Goal: Information Seeking & Learning: Learn about a topic

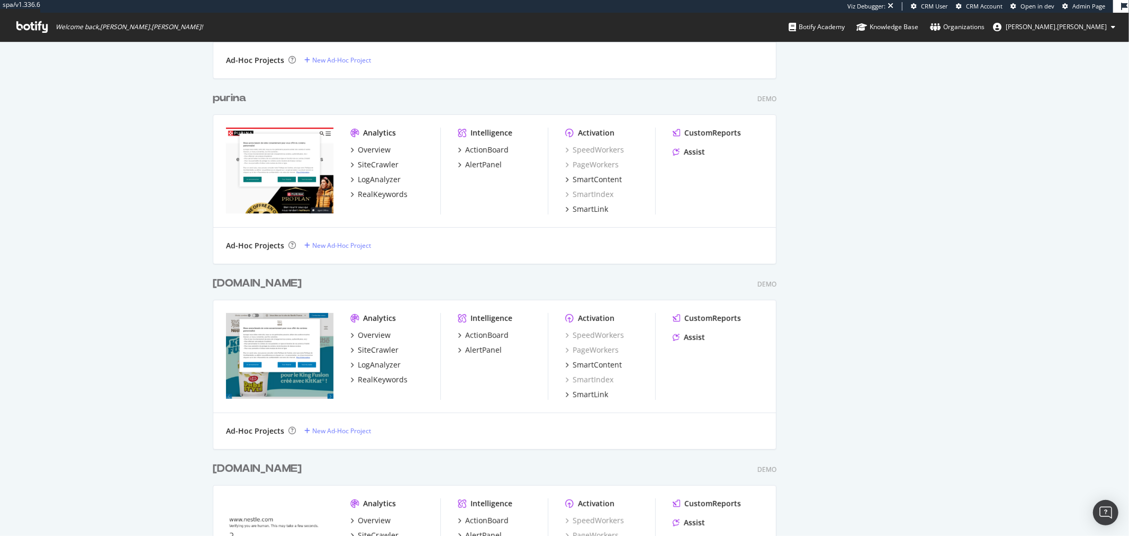
scroll to position [302, 0]
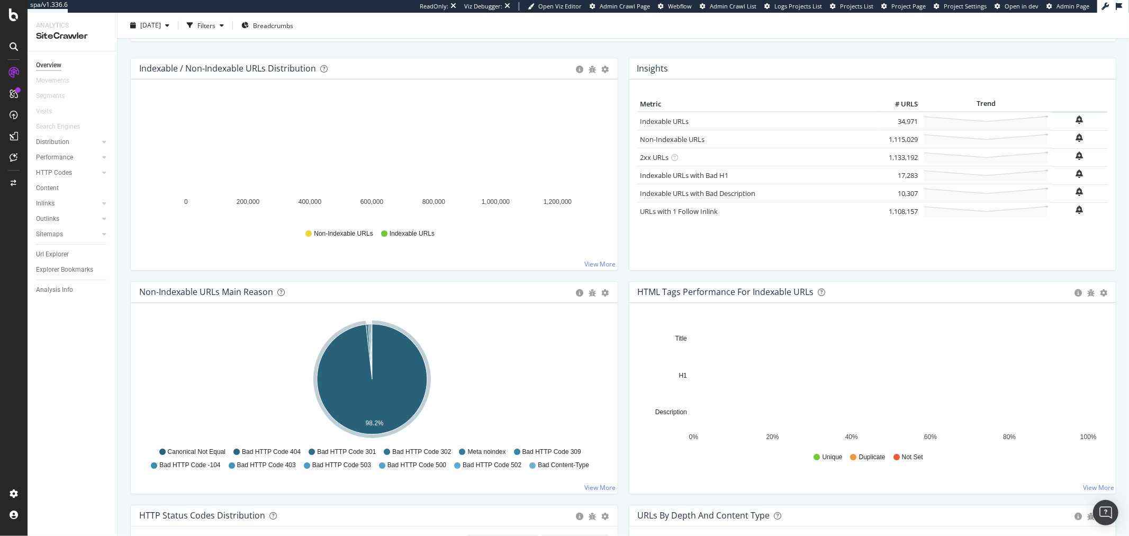
scroll to position [118, 0]
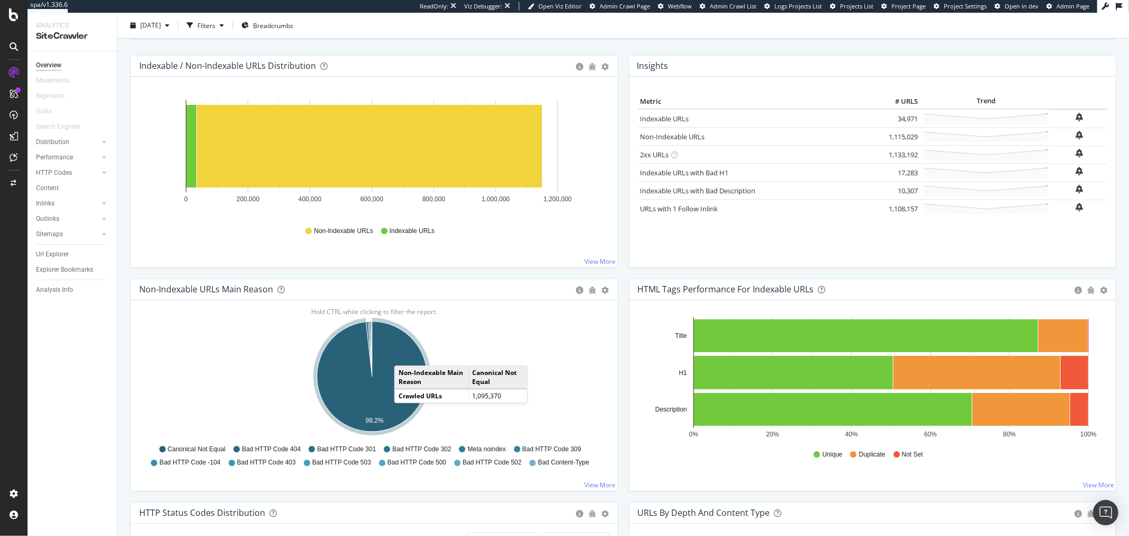
click at [405, 355] on icon "A chart." at bounding box center [372, 376] width 110 height 110
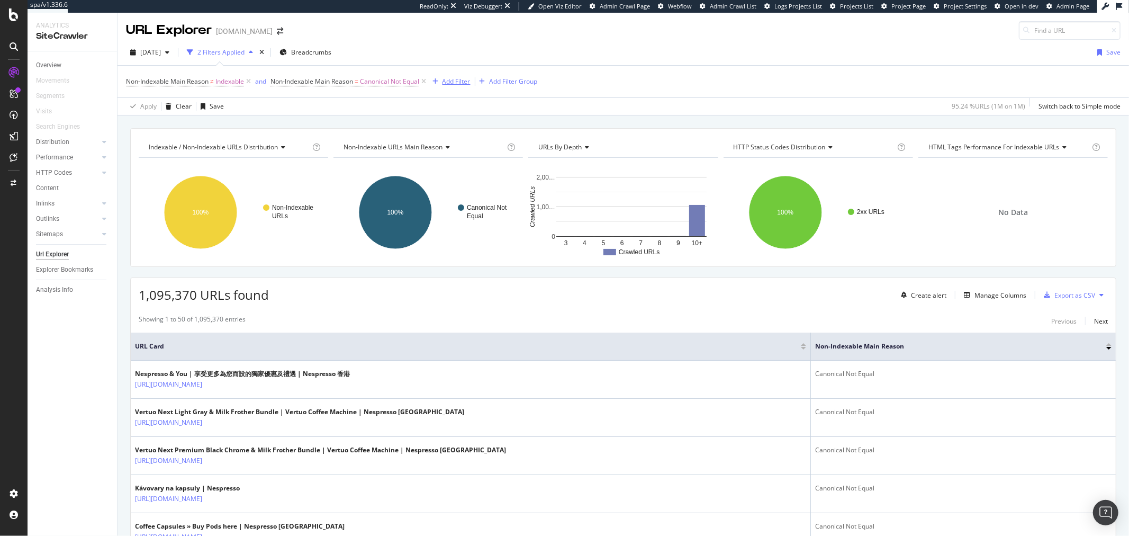
click at [448, 83] on div "Add Filter" at bounding box center [457, 81] width 28 height 9
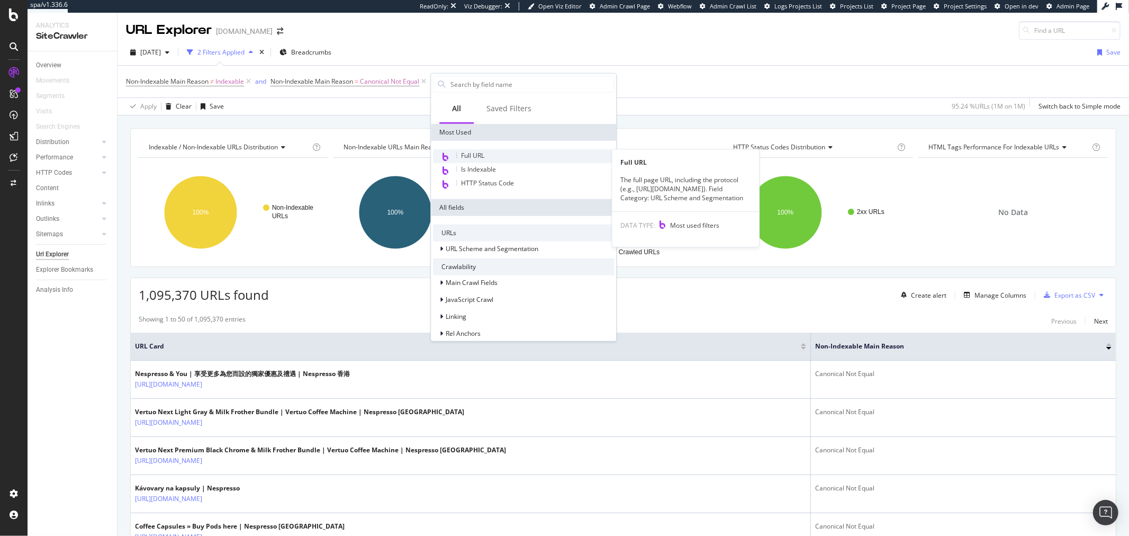
click at [471, 154] on span "Full URL" at bounding box center [472, 155] width 23 height 9
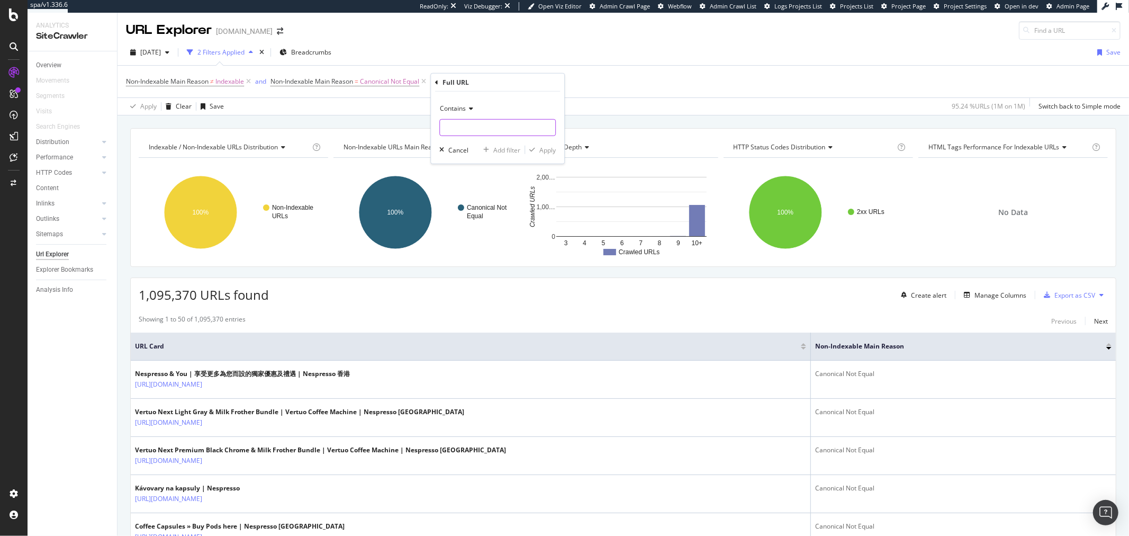
click at [487, 133] on input "text" at bounding box center [497, 127] width 115 height 17
type input "?"
click at [464, 107] on span "Contains" at bounding box center [453, 108] width 26 height 9
click at [474, 223] on span "Doesn't contain" at bounding box center [468, 226] width 46 height 9
drag, startPoint x: 474, startPoint y: 223, endPoint x: 483, endPoint y: 219, distance: 9.7
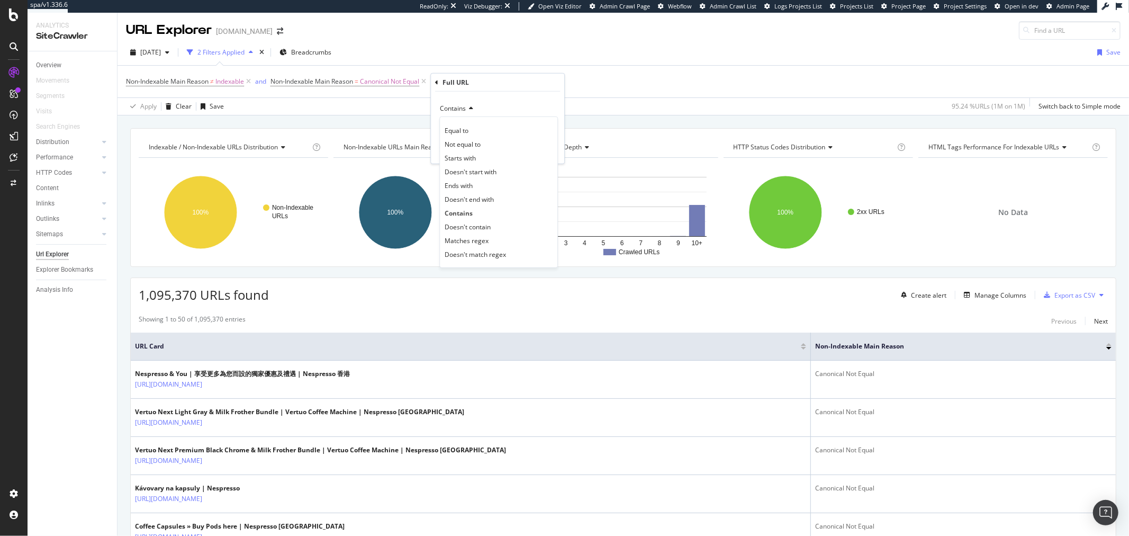
click at [474, 223] on rect "A chart." at bounding box center [428, 212] width 188 height 92
click at [488, 78] on div "missing value" at bounding box center [504, 81] width 40 height 9
click at [491, 125] on input "text" at bounding box center [515, 126] width 115 height 17
type input "?"
click at [475, 98] on div "Contains" at bounding box center [515, 106] width 116 height 17
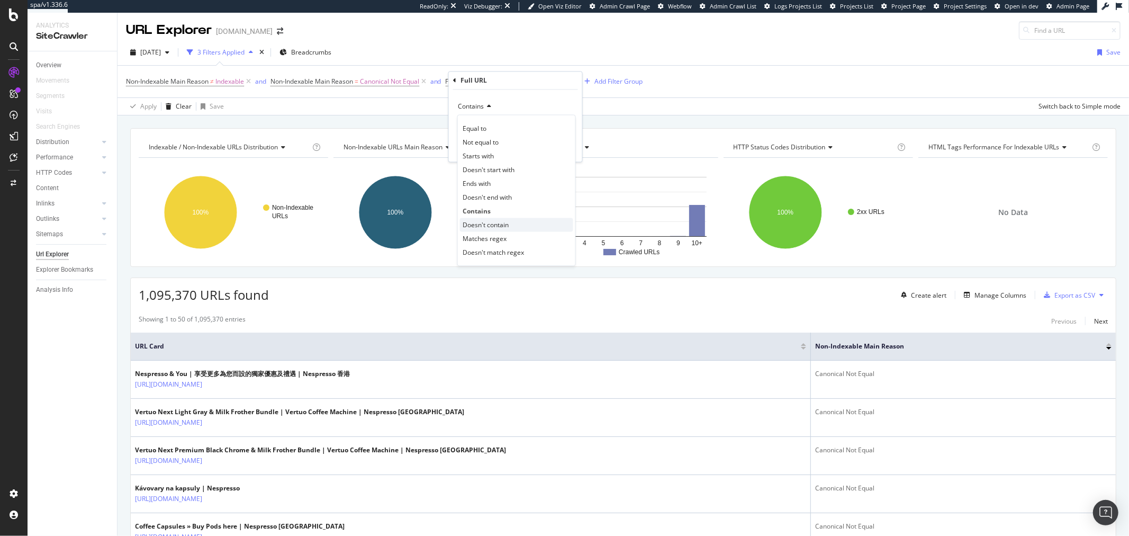
click at [480, 222] on span "Doesn't contain" at bounding box center [486, 224] width 46 height 9
click at [567, 145] on div "Apply" at bounding box center [565, 147] width 16 height 9
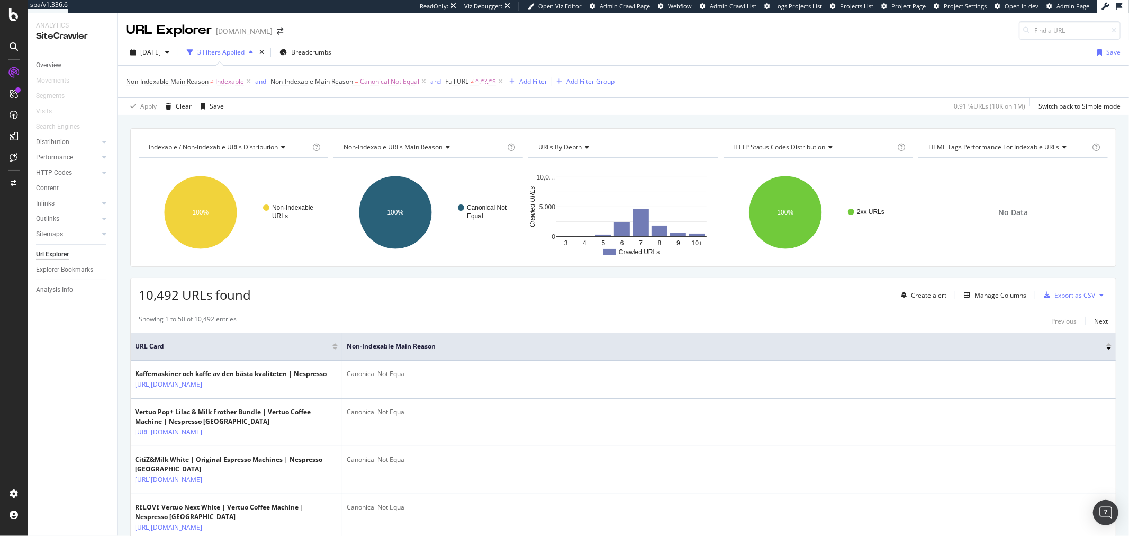
drag, startPoint x: 500, startPoint y: 78, endPoint x: 188, endPoint y: 93, distance: 311.6
click at [500, 78] on icon at bounding box center [500, 81] width 9 height 11
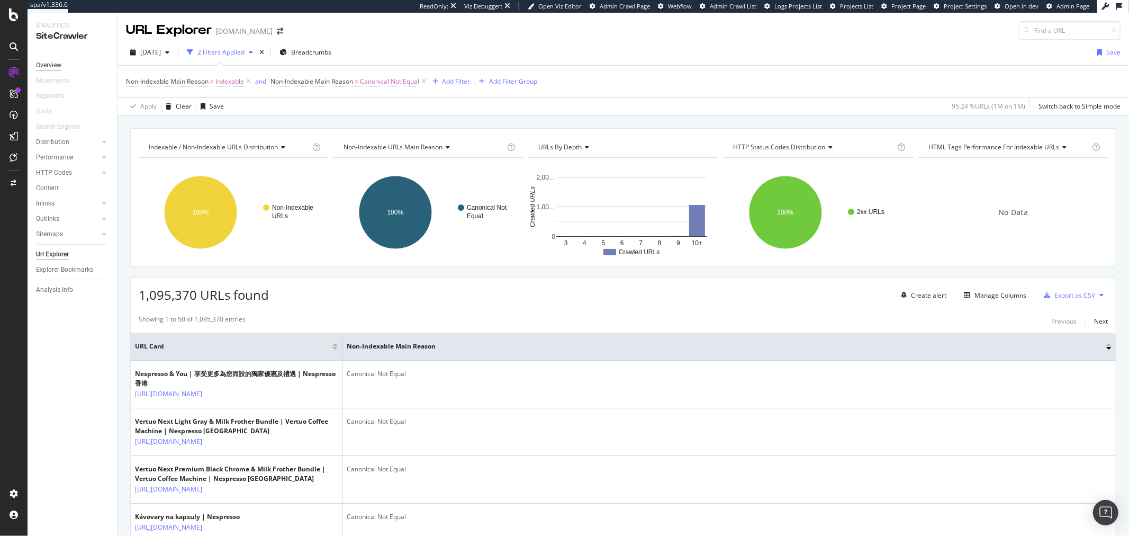
click at [48, 64] on div "Overview" at bounding box center [48, 65] width 25 height 11
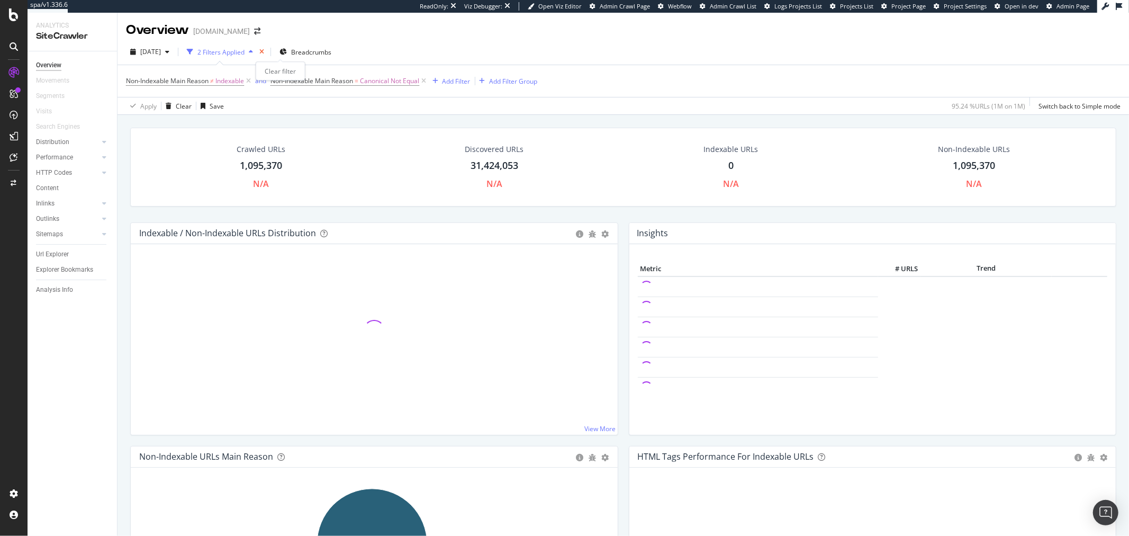
click at [264, 51] on icon "times" at bounding box center [261, 52] width 5 height 6
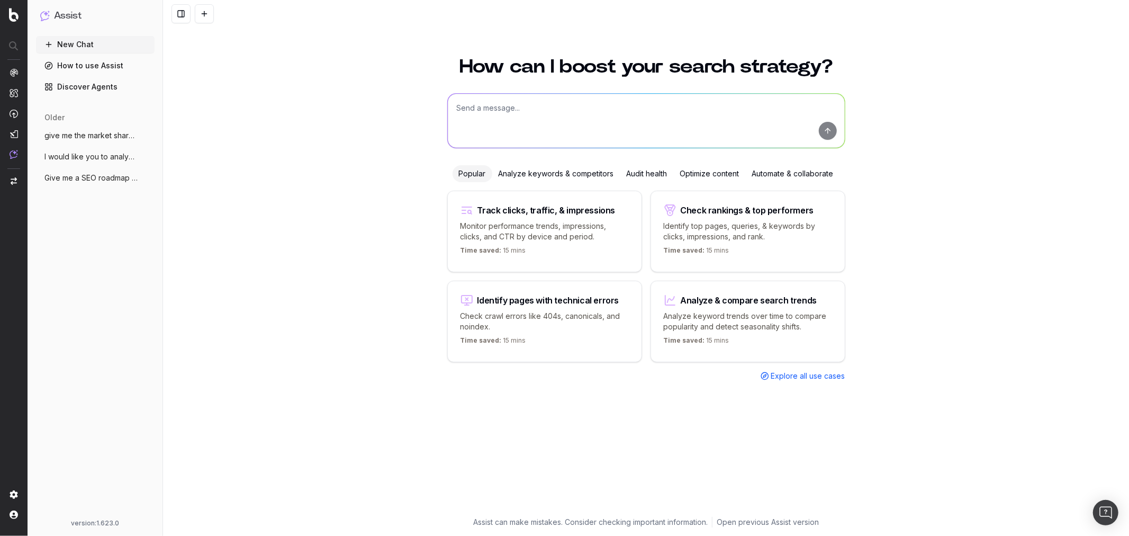
click at [99, 138] on span "give me the market share of voice on "bi" at bounding box center [90, 135] width 93 height 11
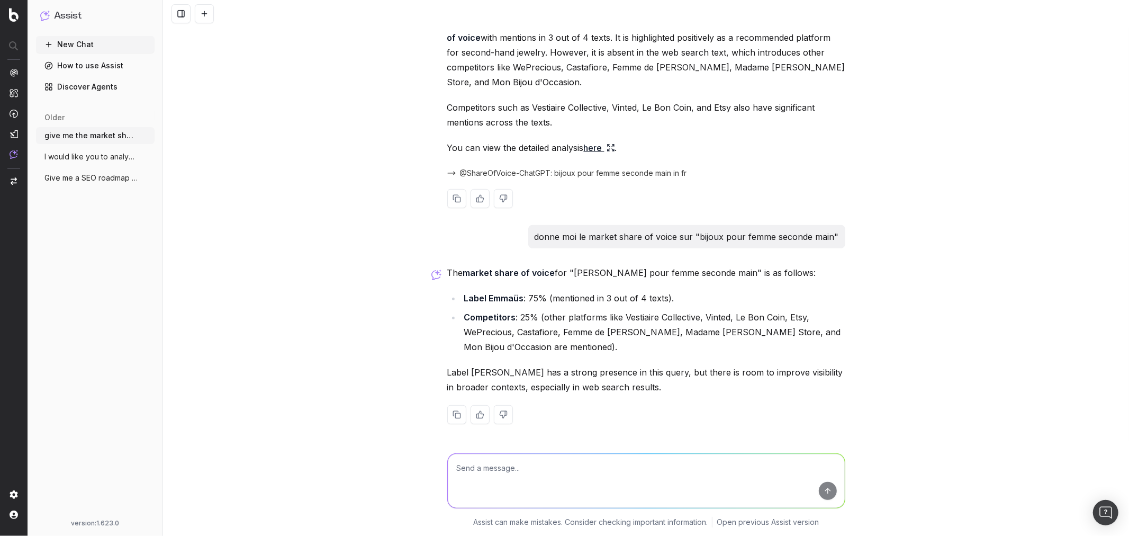
scroll to position [247, 0]
click at [508, 172] on span "@ShareOfVoice-ChatGPT: bijoux pour femme seconde main in fr" at bounding box center [573, 173] width 227 height 11
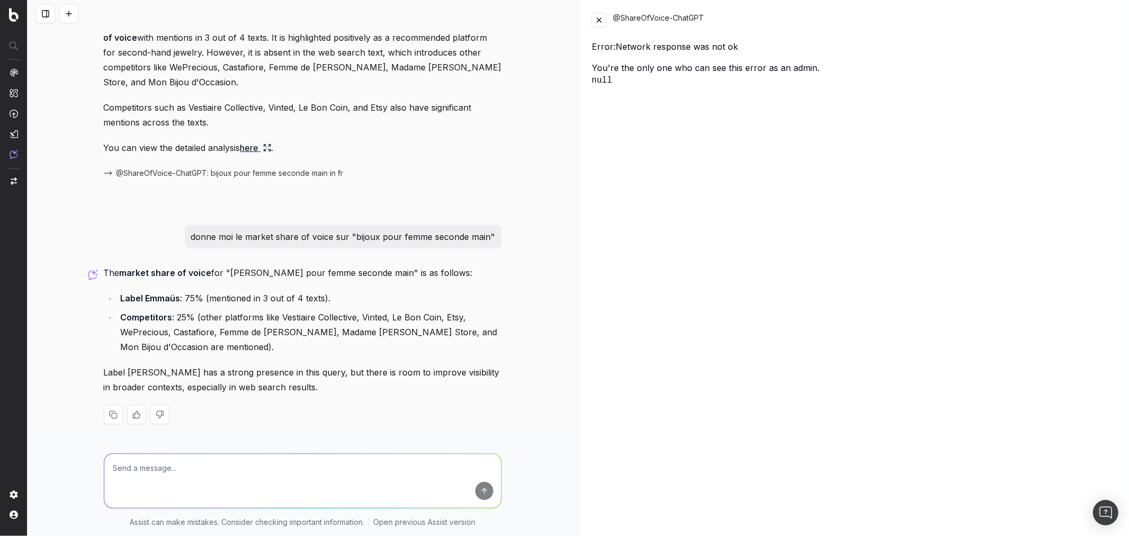
click at [596, 19] on button at bounding box center [599, 20] width 15 height 15
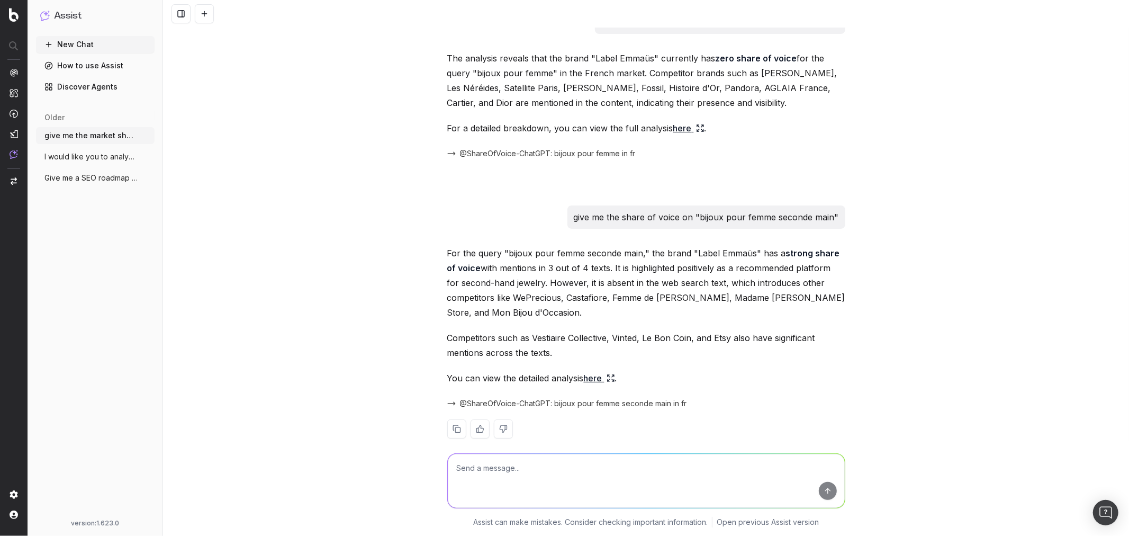
scroll to position [0, 0]
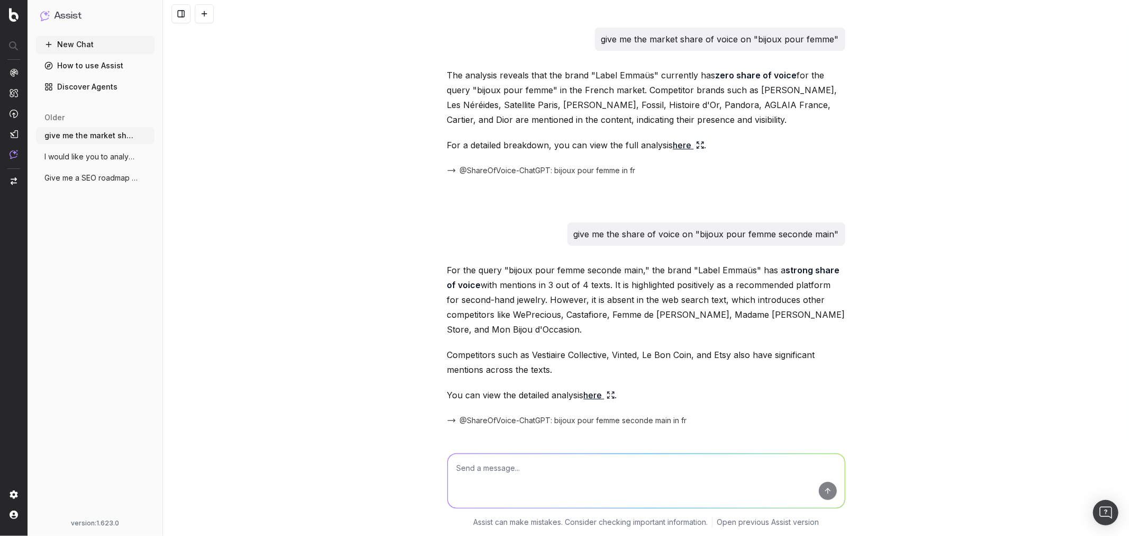
click at [124, 46] on button "New Chat" at bounding box center [95, 44] width 119 height 17
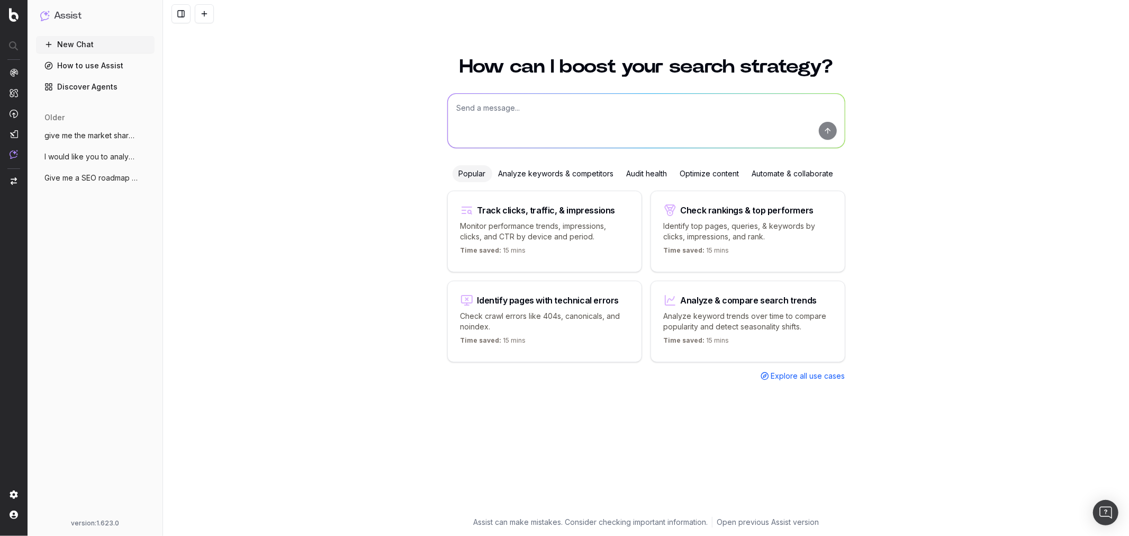
click at [101, 140] on span "give me the market share of voice on "bi" at bounding box center [90, 135] width 93 height 11
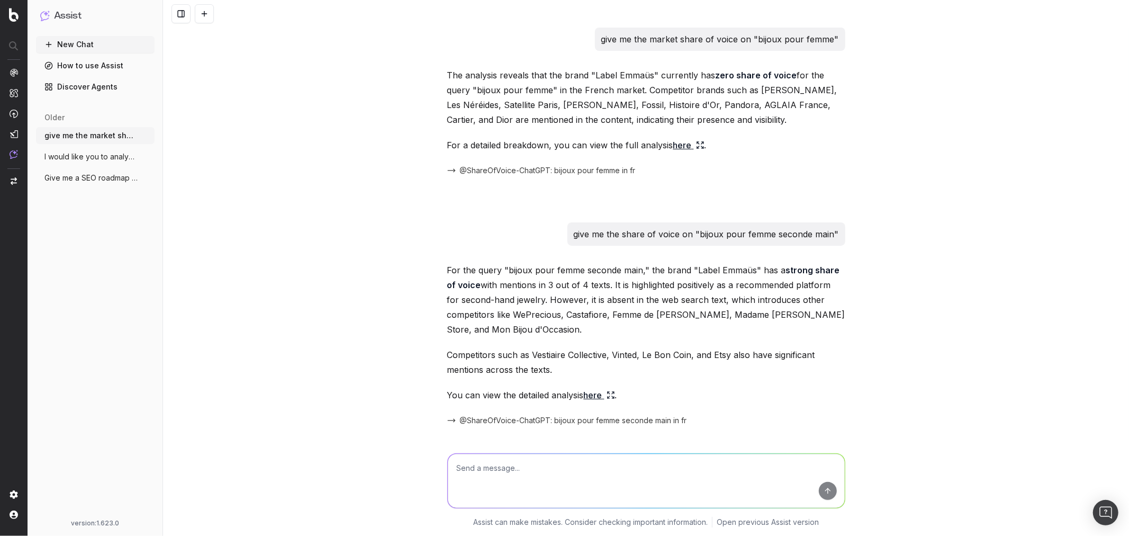
click at [668, 39] on p "give me the market share of voice on "bijoux pour femme"" at bounding box center [720, 39] width 238 height 15
copy p "give me the market share of voice on "bijoux pour femme""
click at [726, 237] on p "give me the share of voice on "bijoux pour femme seconde main"" at bounding box center [706, 234] width 265 height 15
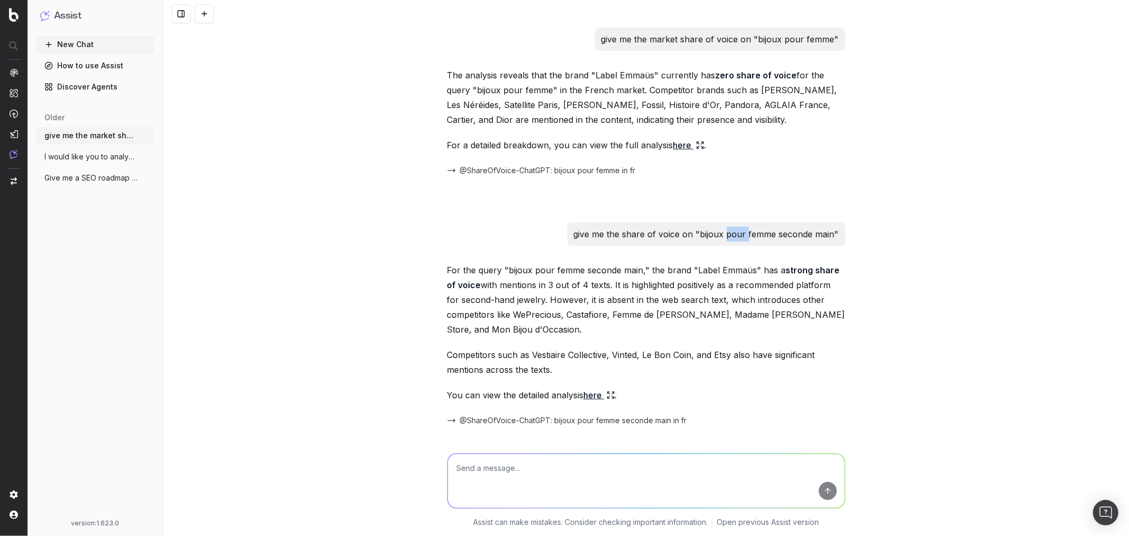
click at [726, 237] on p "give me the share of voice on "bijoux pour femme seconde main"" at bounding box center [706, 234] width 265 height 15
copy p "give me the share of voice on "bijoux pour femme seconde main""
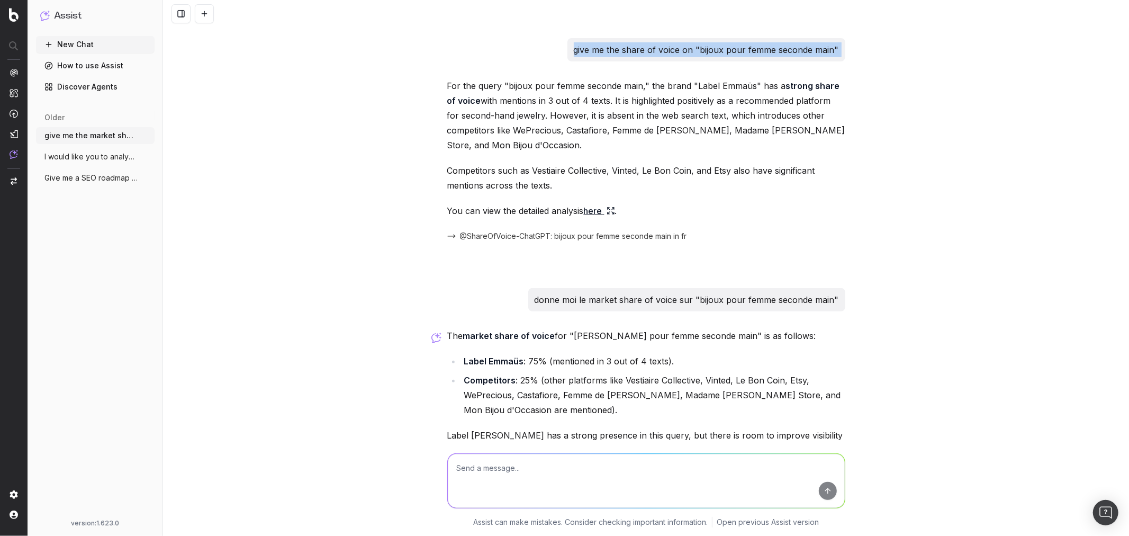
scroll to position [247, 0]
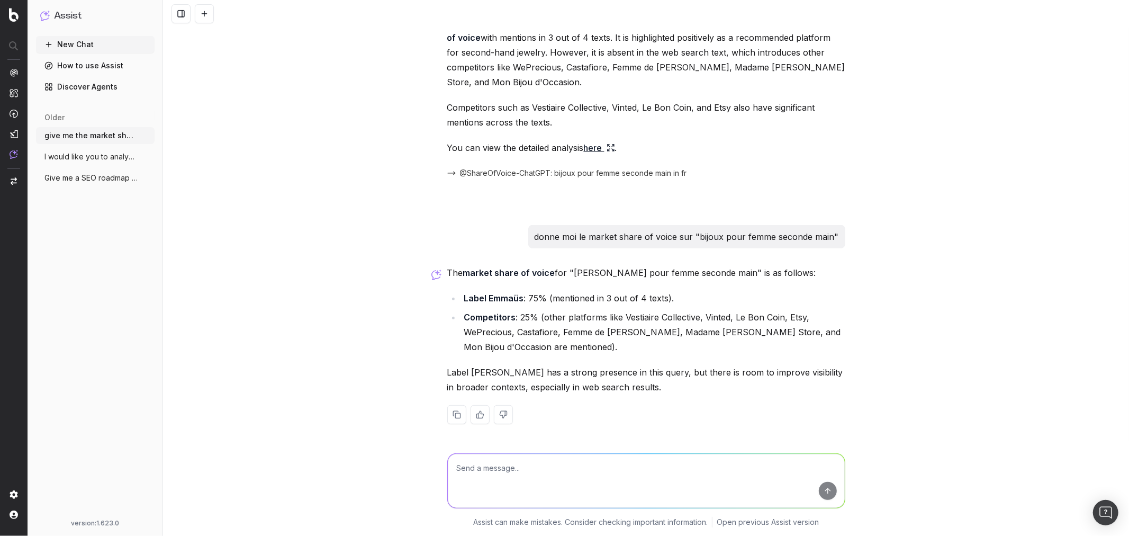
click at [683, 239] on p "donne moi le market share of voice sur "bijoux pour femme seconde main"" at bounding box center [687, 236] width 304 height 15
copy p "donne moi le market share of voice sur "bijoux pour femme seconde main""
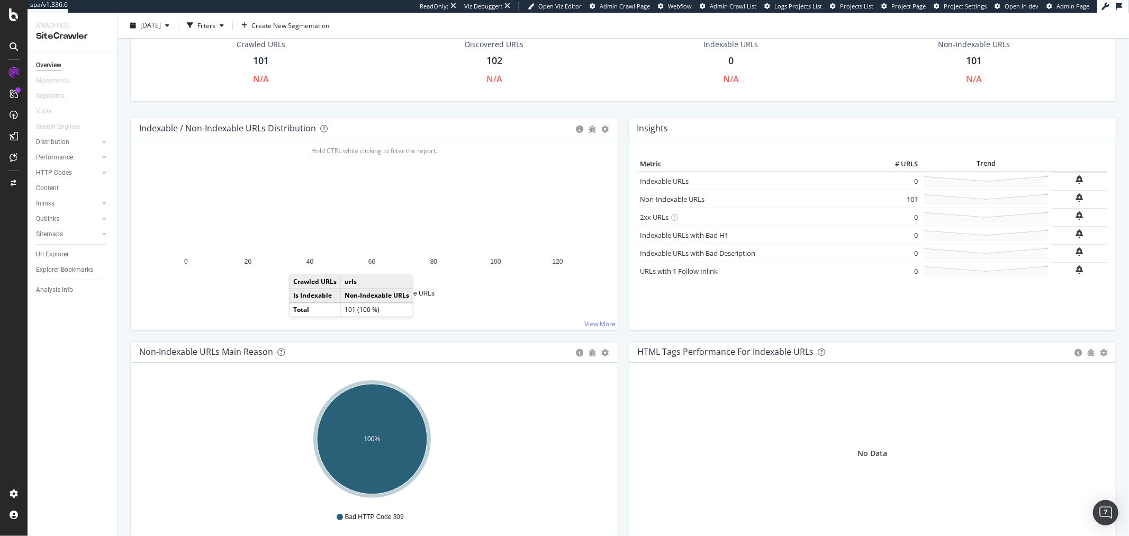
scroll to position [59, 0]
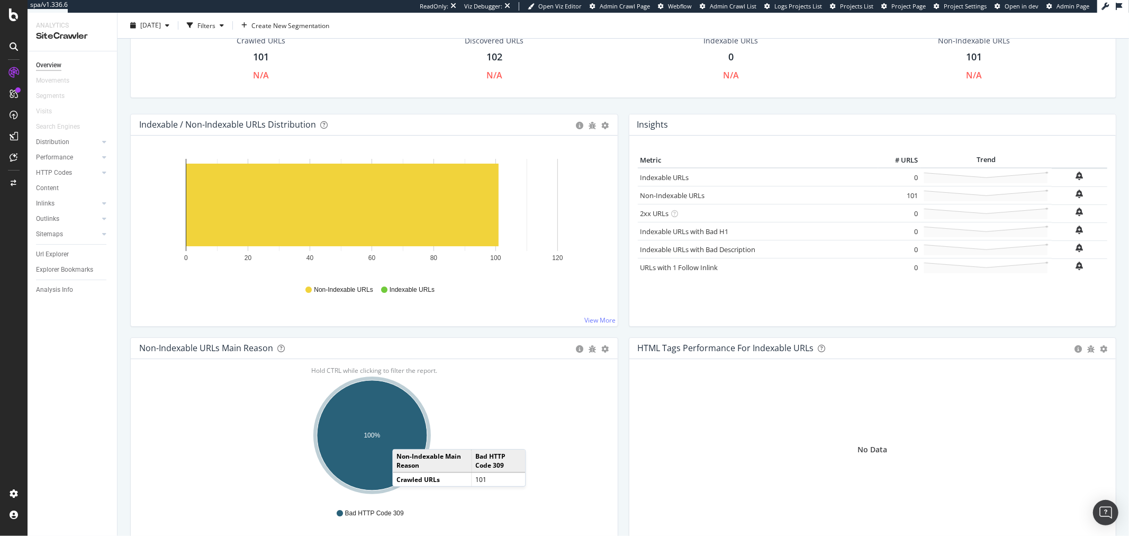
click at [403, 438] on ellipse "A chart." at bounding box center [372, 435] width 110 height 110
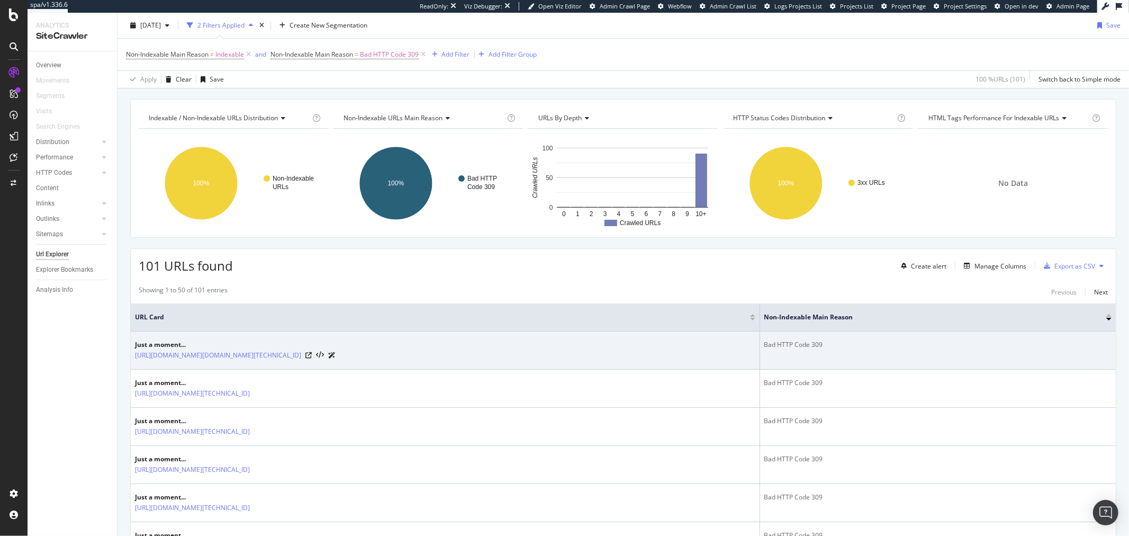
scroll to position [59, 0]
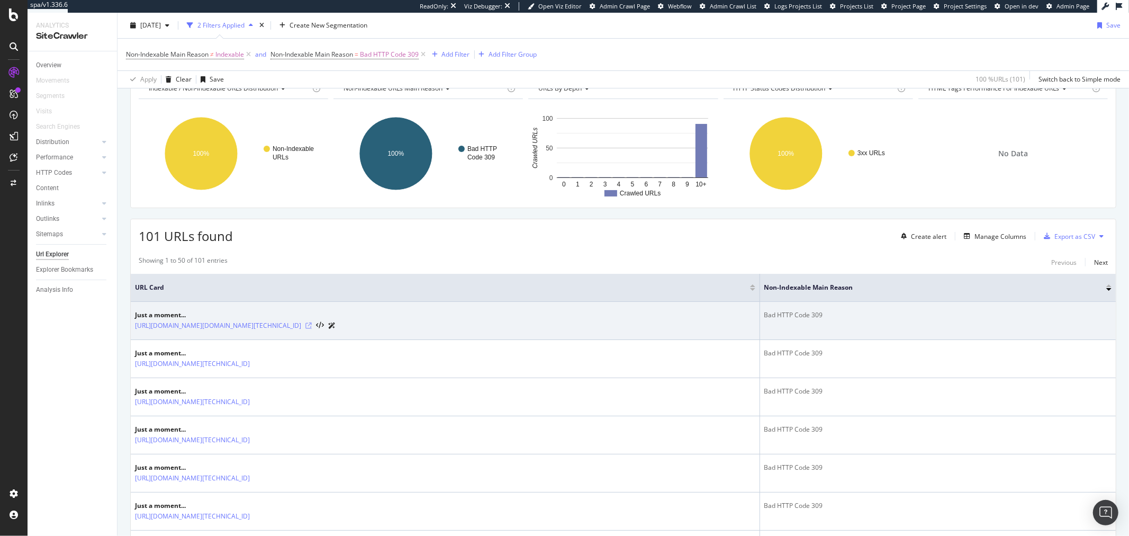
click at [312, 327] on icon at bounding box center [308, 325] width 6 height 6
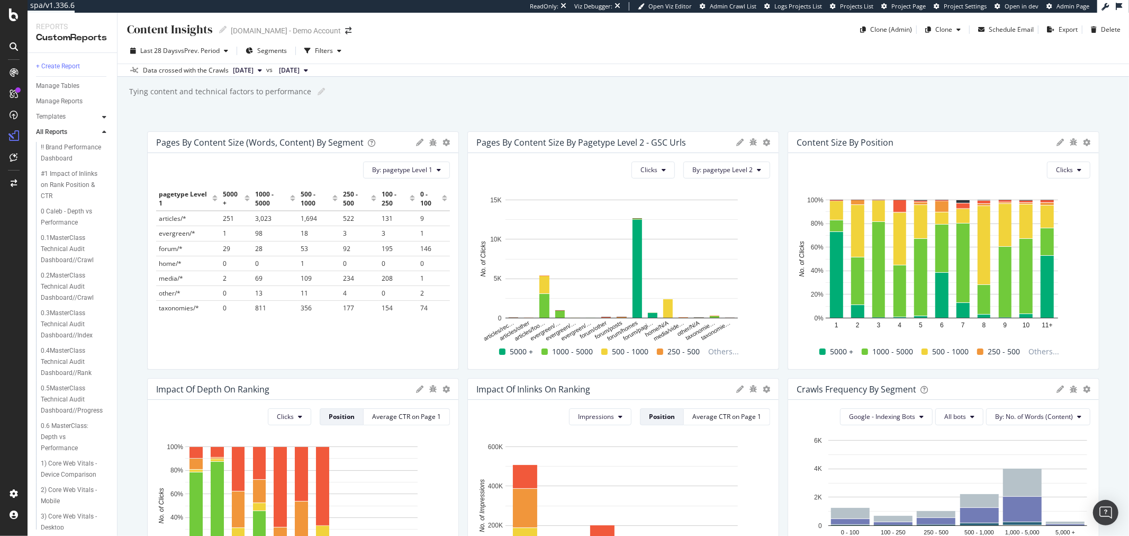
click at [102, 114] on icon at bounding box center [104, 117] width 4 height 6
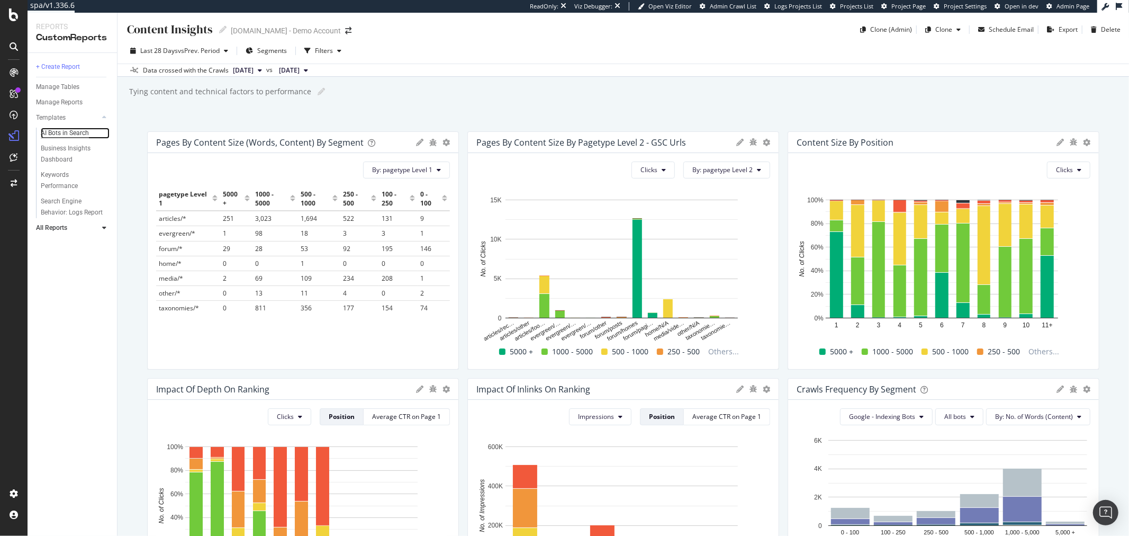
click at [76, 133] on div "AI Bots in Search" at bounding box center [65, 133] width 48 height 11
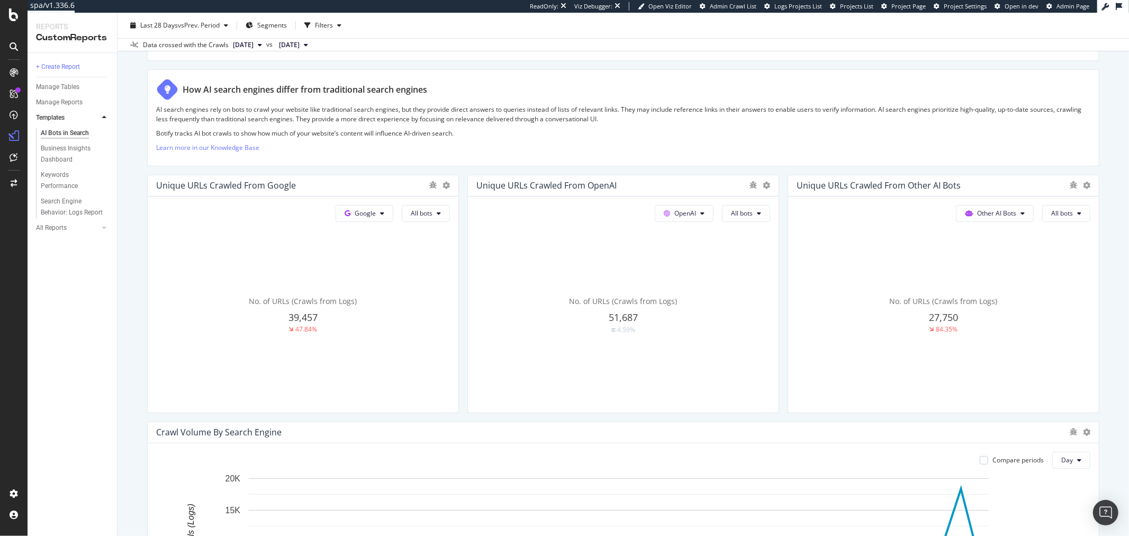
scroll to position [176, 0]
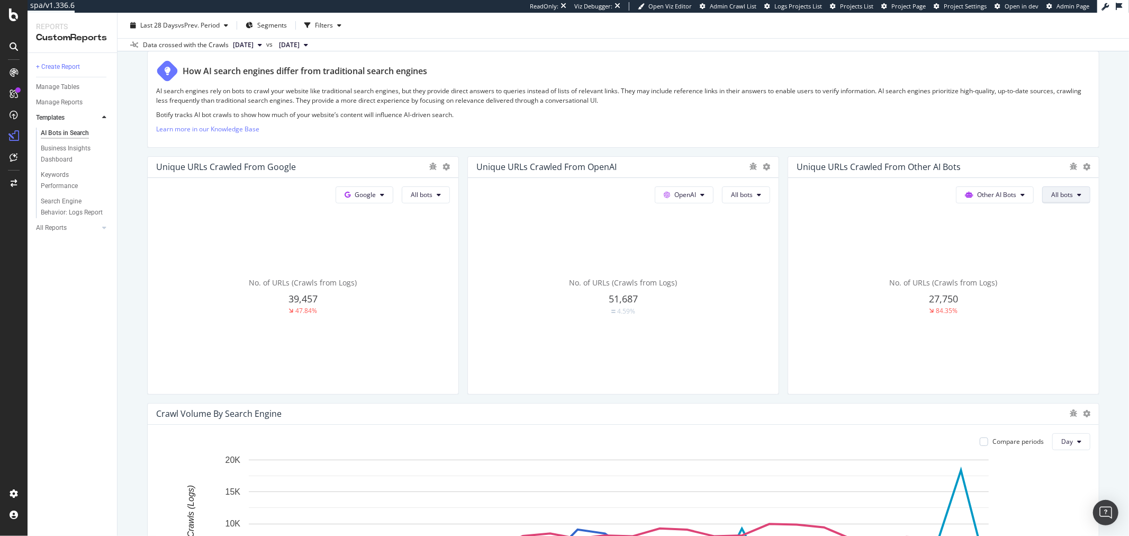
click at [433, 194] on span "All bots" at bounding box center [422, 194] width 22 height 9
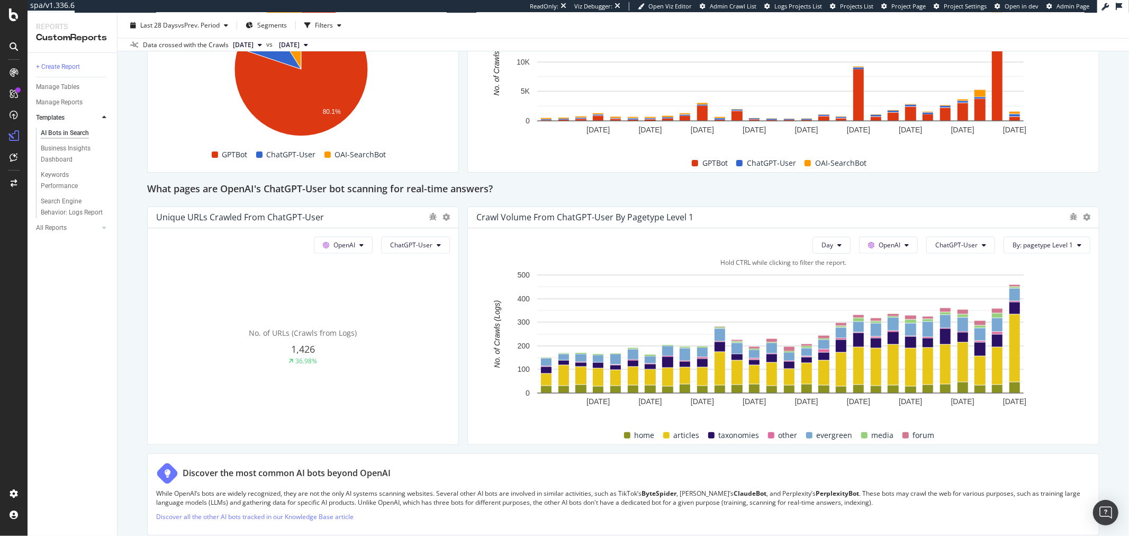
scroll to position [1059, 0]
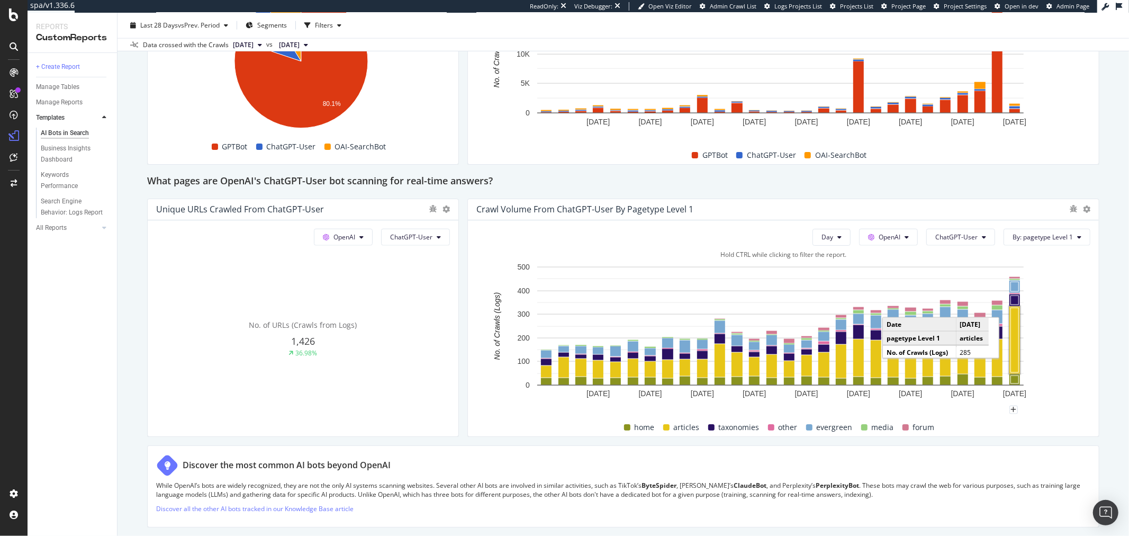
click at [1011, 344] on rect "A chart." at bounding box center [1015, 340] width 8 height 65
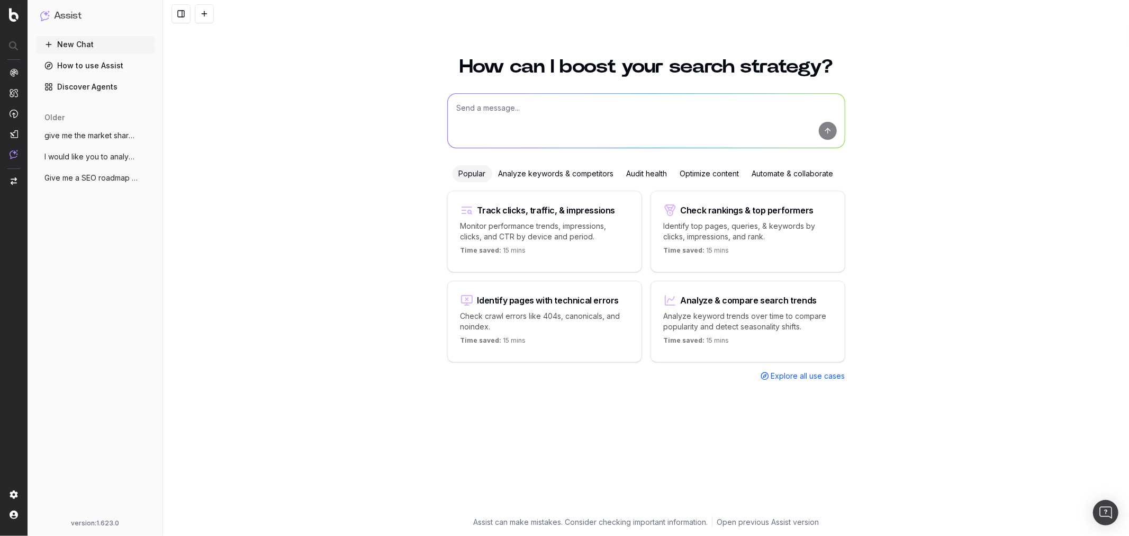
click at [570, 116] on textarea at bounding box center [646, 121] width 397 height 54
paste textarea "give me the market share of voice on "bijoux pour femme""
type textarea "give me the market share of voice on "bijoux pour femme" on chatgpt et perplexi…"
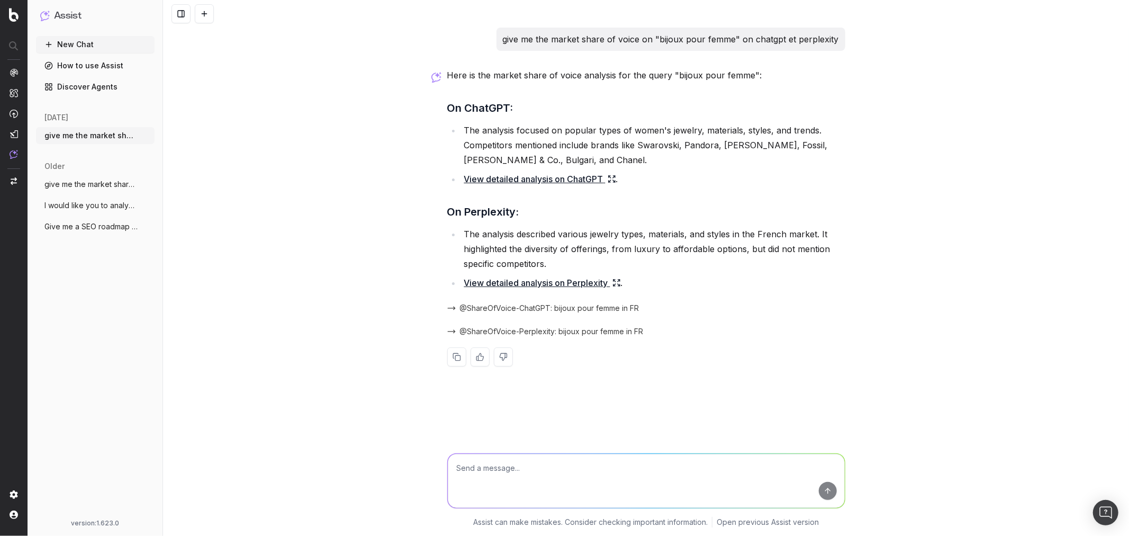
click at [561, 467] on textarea at bounding box center [646, 481] width 397 height 54
paste textarea "donne moi le market share of voice sur "bijoux pour femme seconde main""
type textarea "donne moi le market share of voice sur "bijoux pour femme seconde main""
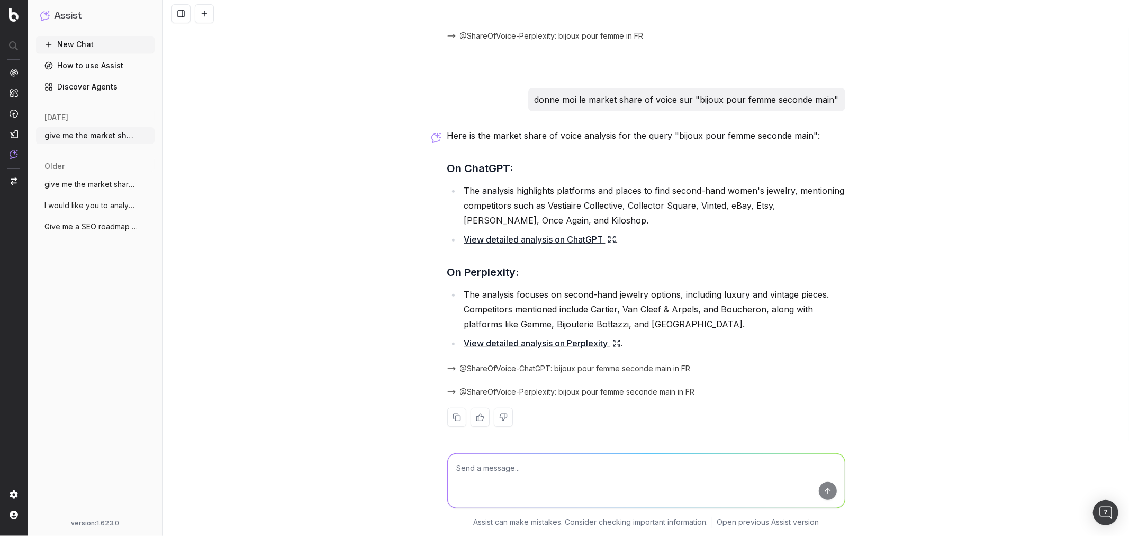
scroll to position [298, 0]
click at [534, 237] on link "View detailed analysis on ChatGPT" at bounding box center [540, 236] width 152 height 15
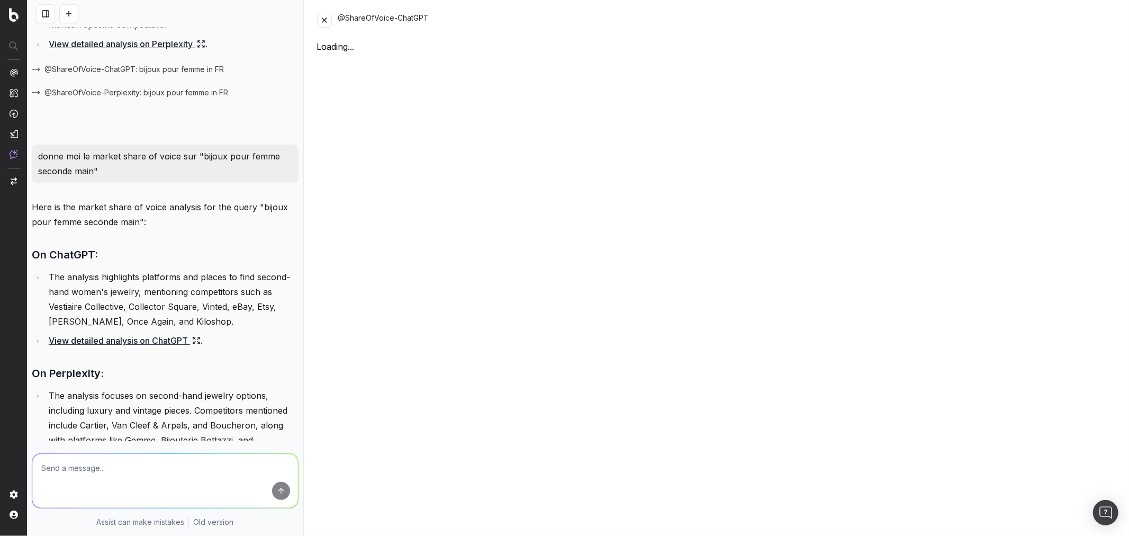
scroll to position [357, 0]
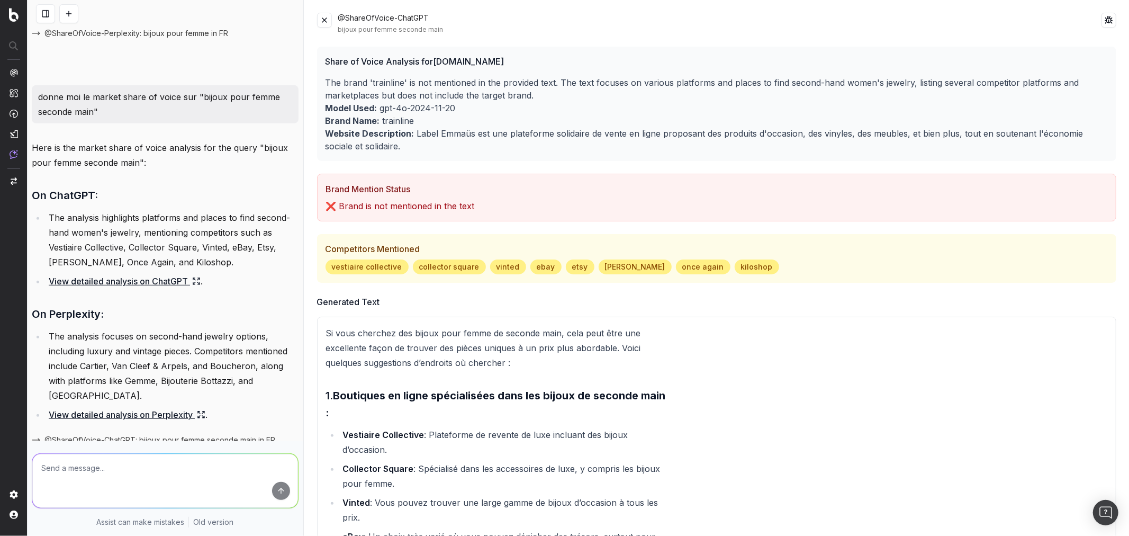
click at [327, 22] on button at bounding box center [324, 20] width 15 height 15
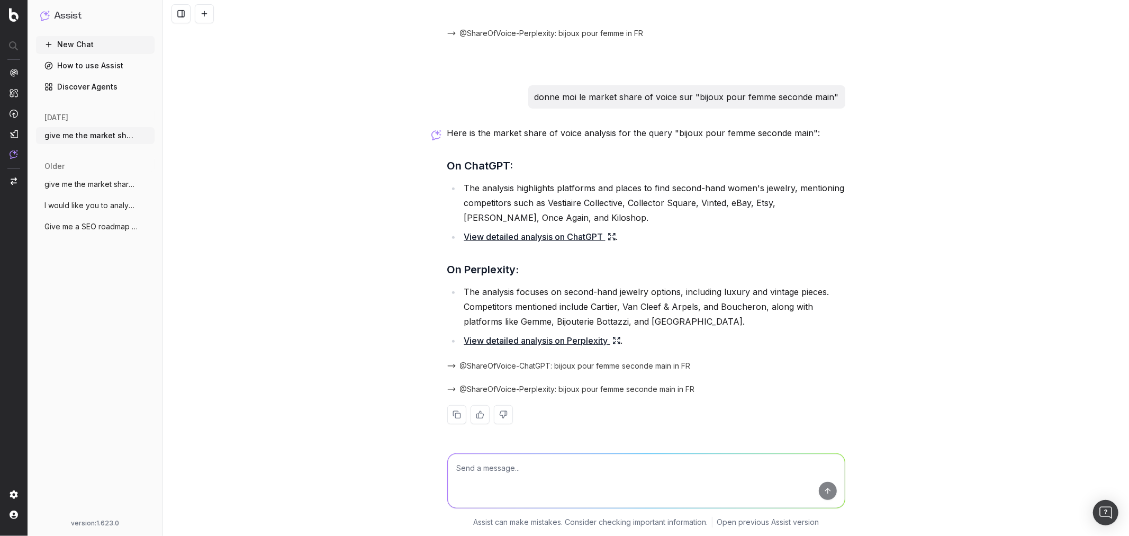
click at [641, 483] on textarea at bounding box center [646, 481] width 397 height 54
type textarea "d"
type textarea "c"
type textarea "donne moi des recos pour que je puisse apparaitre sur les AI sur ce type de req…"
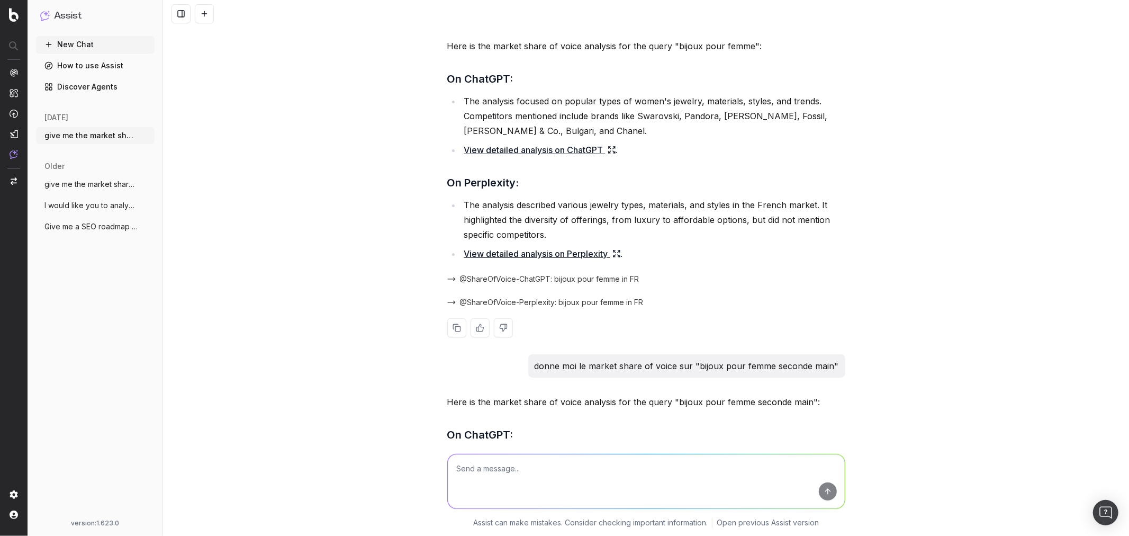
scroll to position [0, 0]
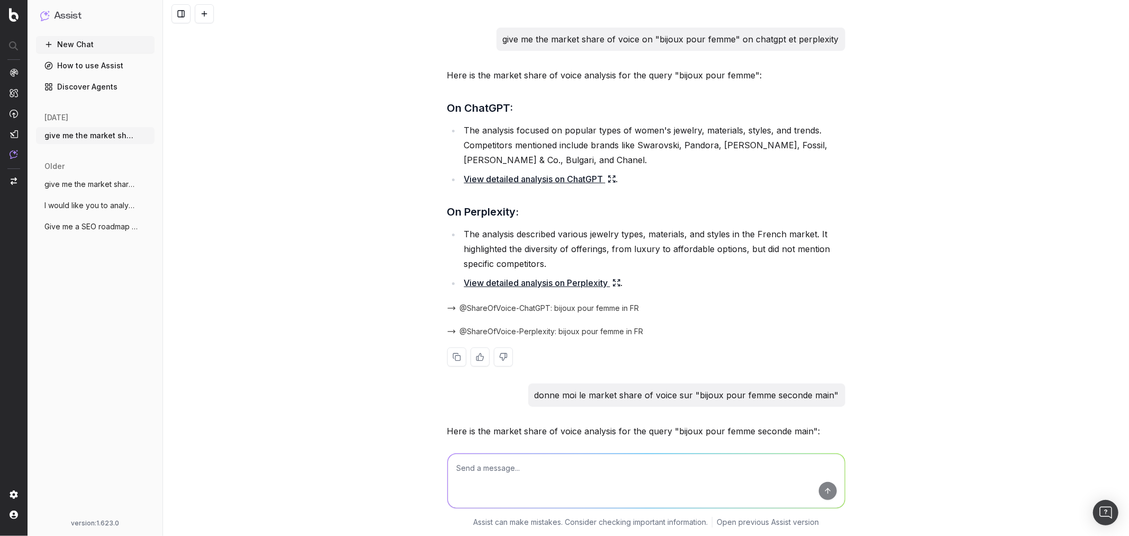
click at [547, 184] on link "View detailed analysis on ChatGPT" at bounding box center [540, 179] width 152 height 15
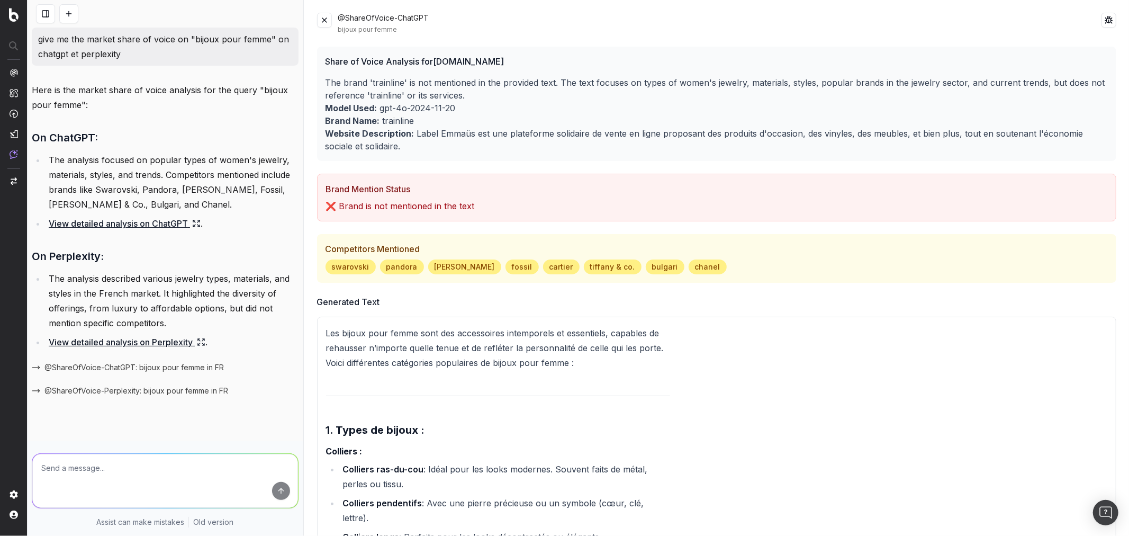
click at [327, 20] on button at bounding box center [324, 20] width 15 height 15
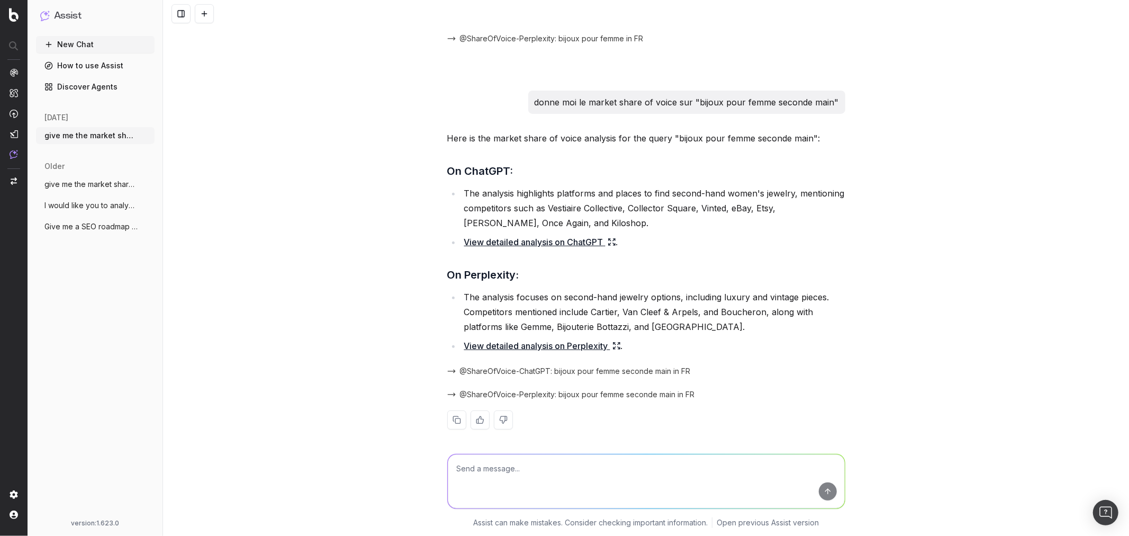
scroll to position [294, 0]
click at [553, 242] on link "View detailed analysis on ChatGPT" at bounding box center [540, 240] width 152 height 15
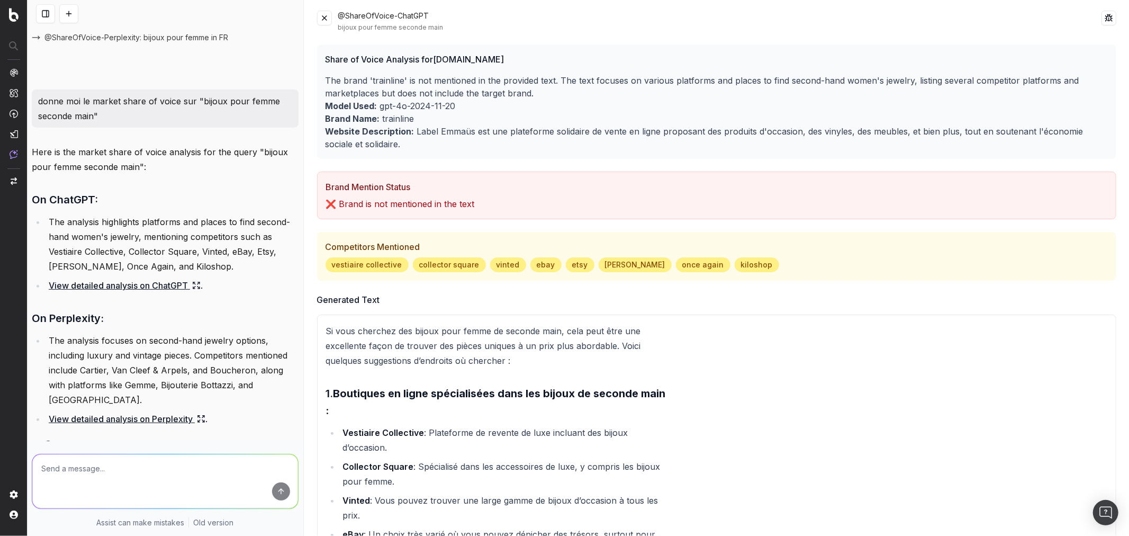
scroll to position [0, 0]
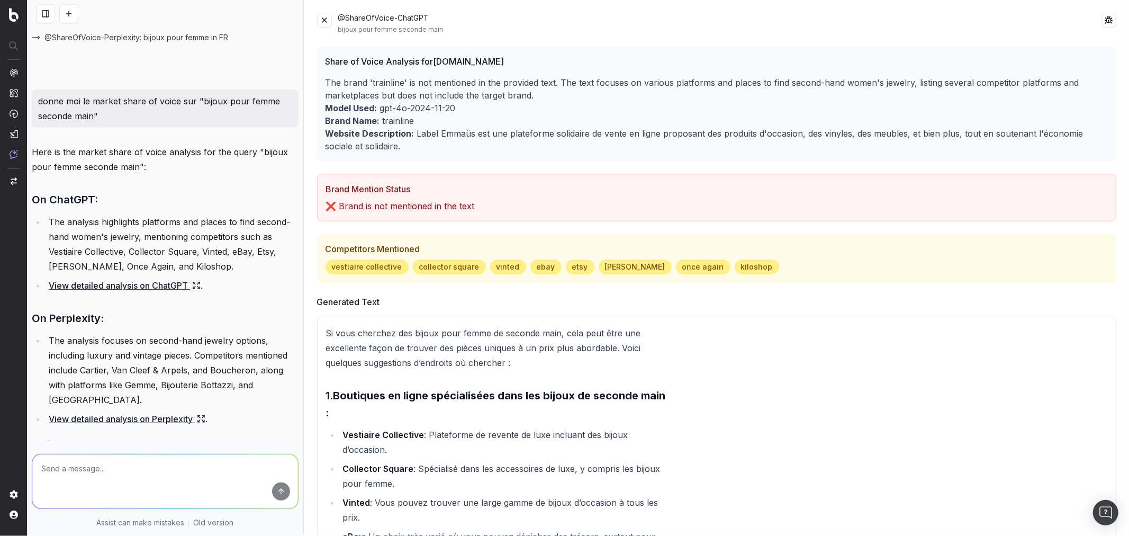
click at [327, 25] on button at bounding box center [324, 20] width 15 height 15
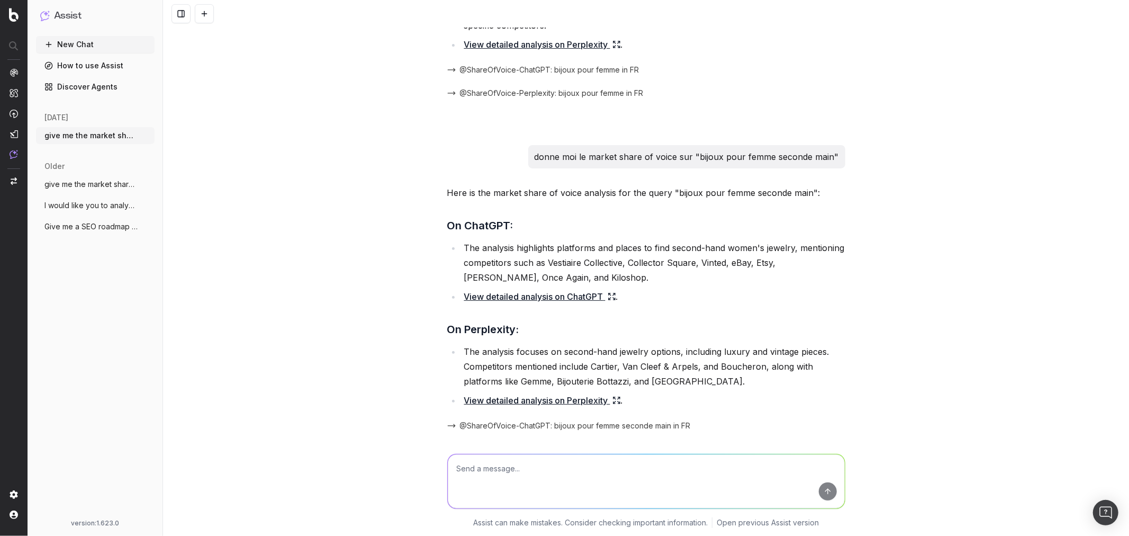
scroll to position [278, 0]
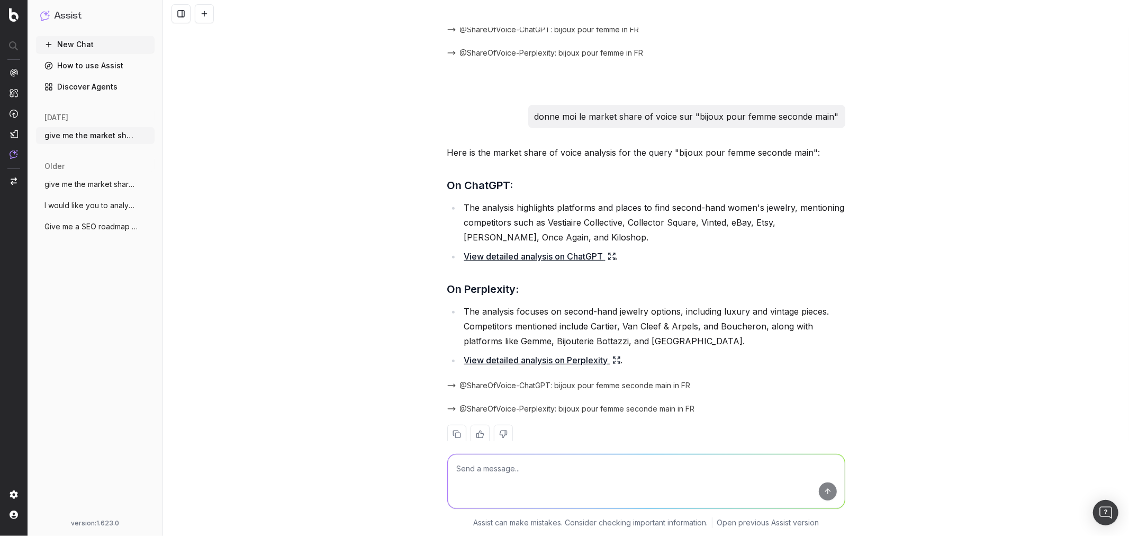
click at [537, 363] on link "View detailed analysis on Perplexity" at bounding box center [542, 360] width 157 height 15
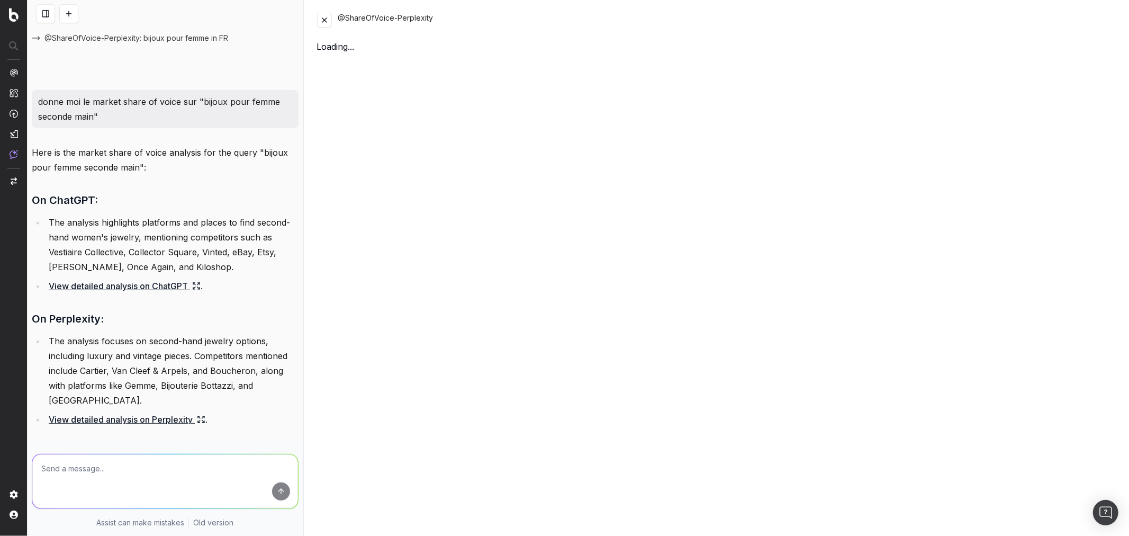
scroll to position [338, 0]
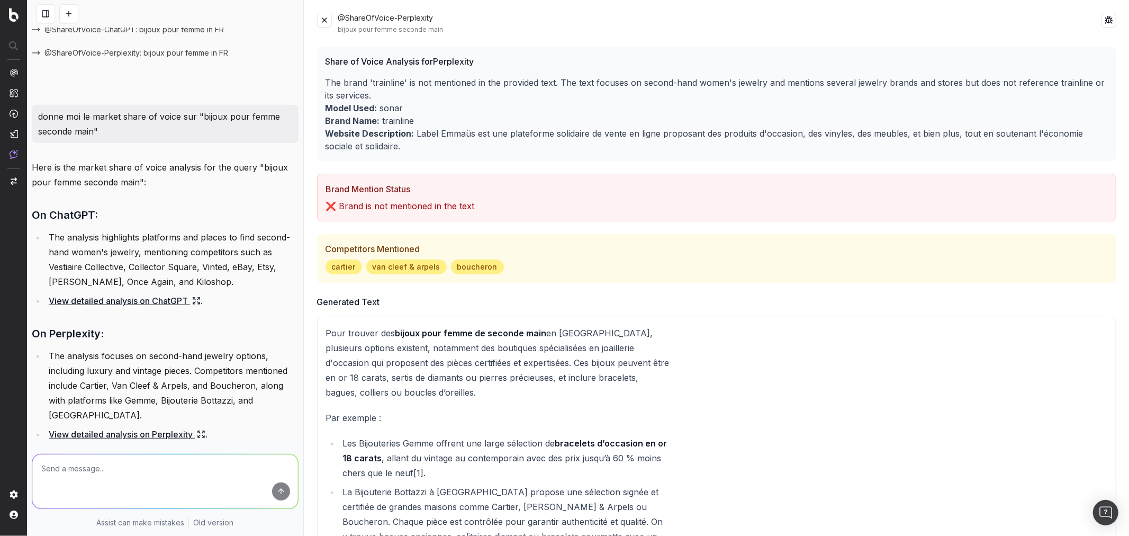
click at [325, 18] on button at bounding box center [324, 20] width 15 height 15
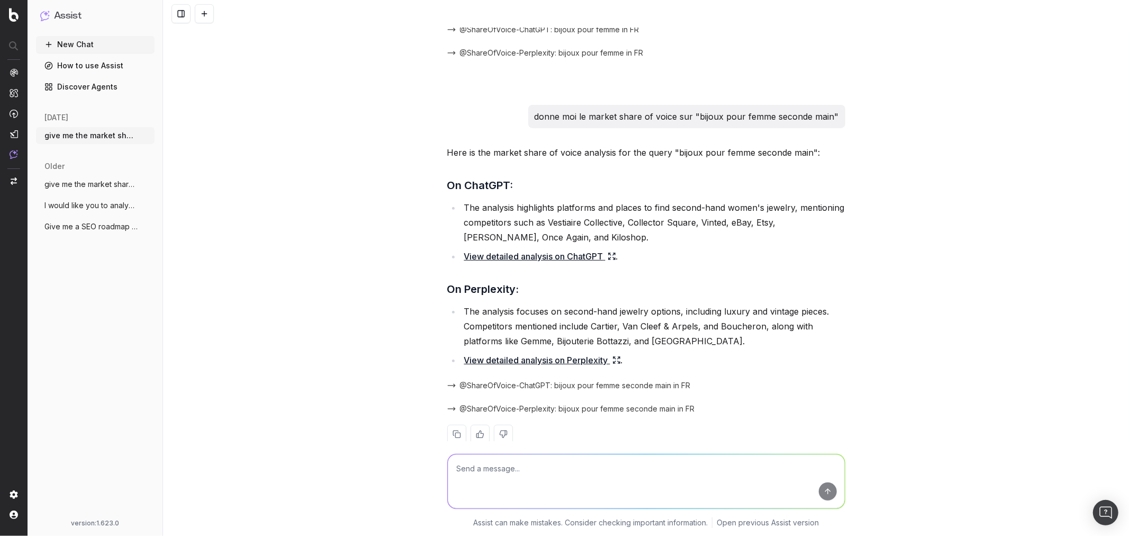
click at [568, 256] on link "View detailed analysis on ChatGPT" at bounding box center [540, 256] width 152 height 15
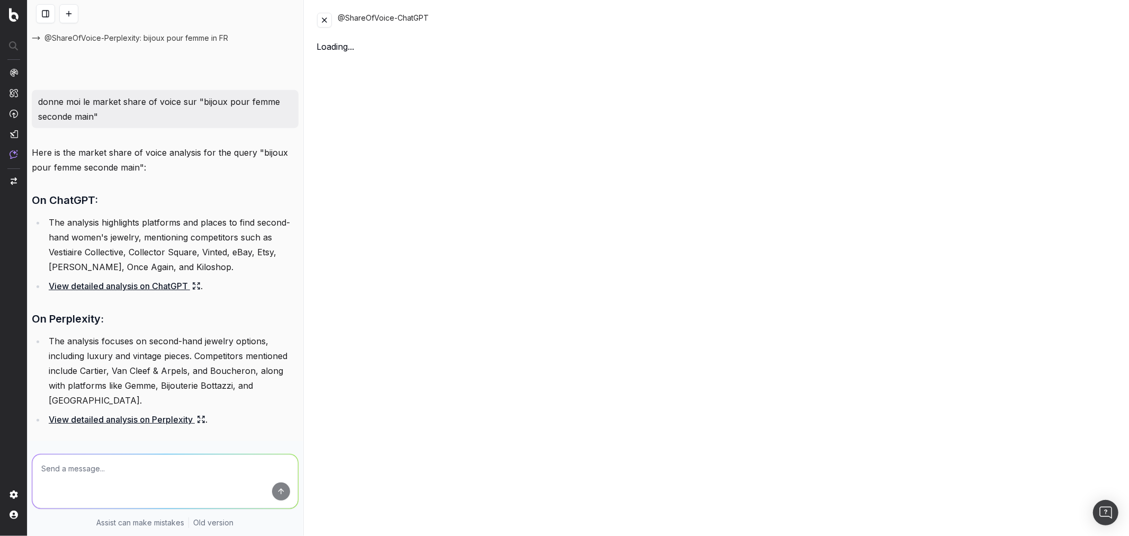
scroll to position [338, 0]
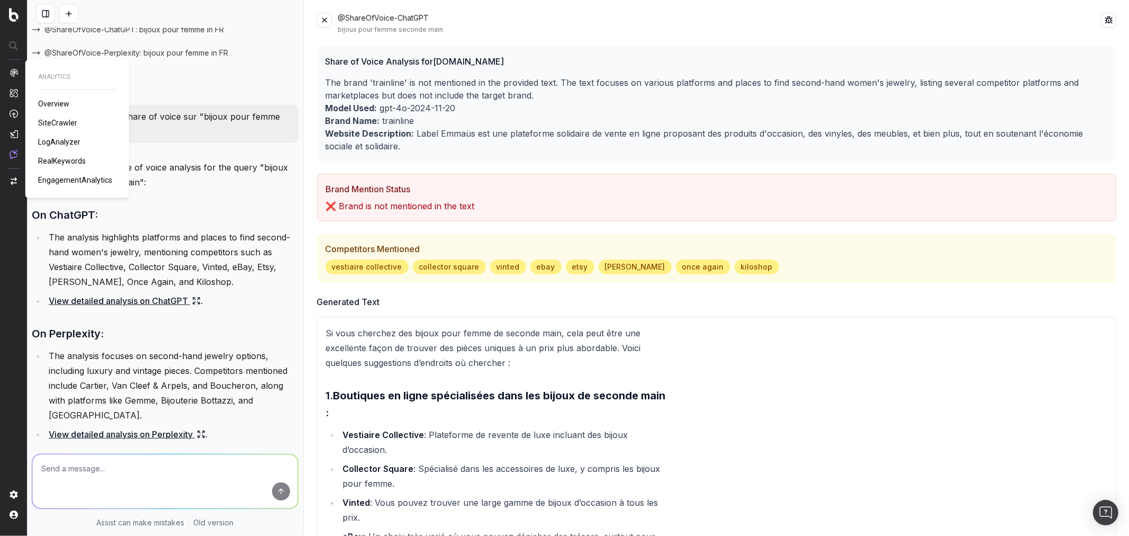
click at [53, 101] on span "Overview" at bounding box center [53, 104] width 31 height 8
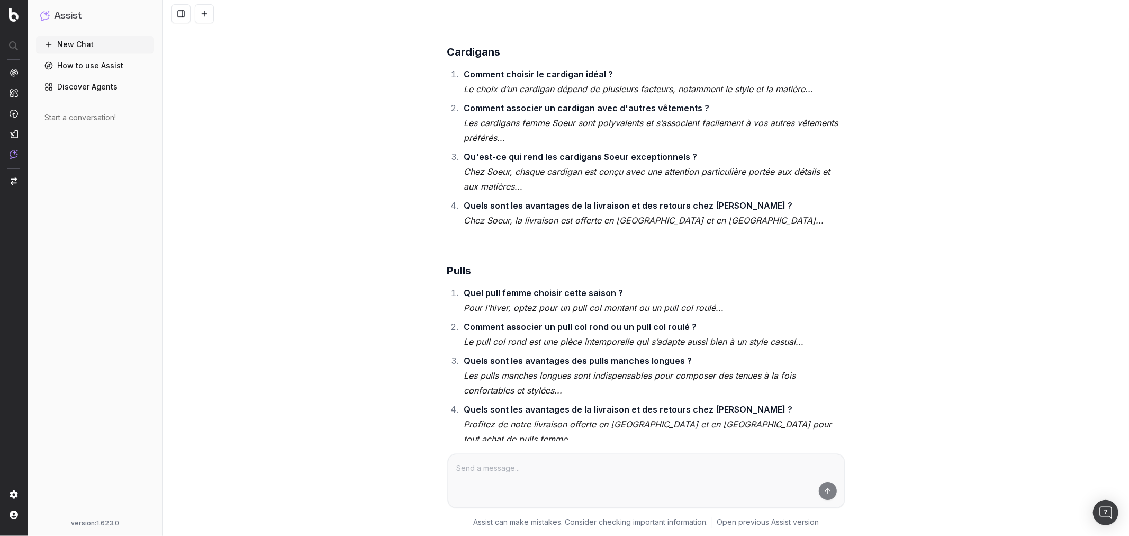
scroll to position [13258, 0]
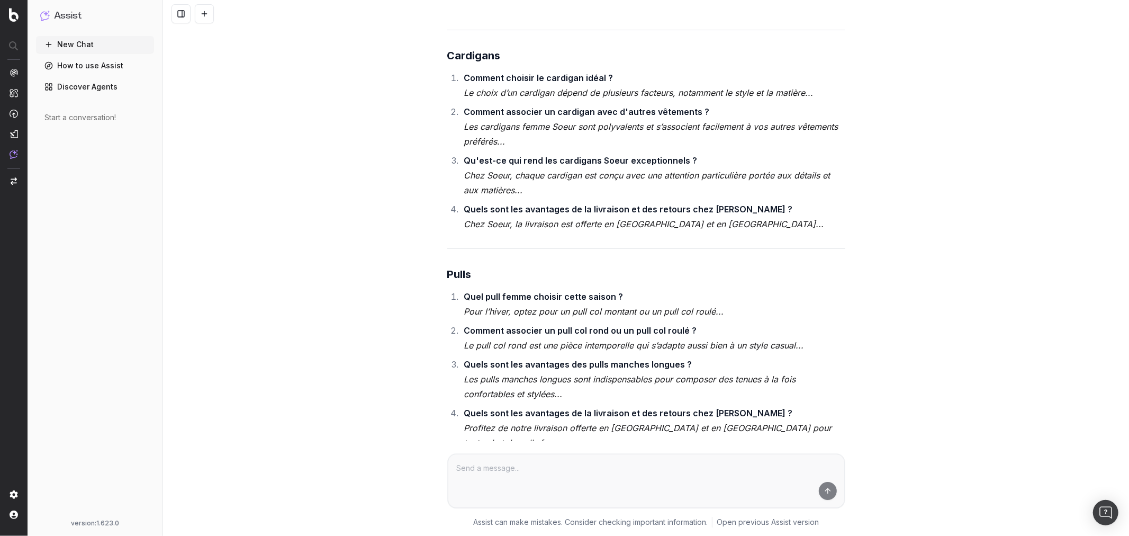
click at [1120, 480] on div "Assist can make mistakes. Consider checking important information. Open previou…" at bounding box center [646, 487] width 966 height 95
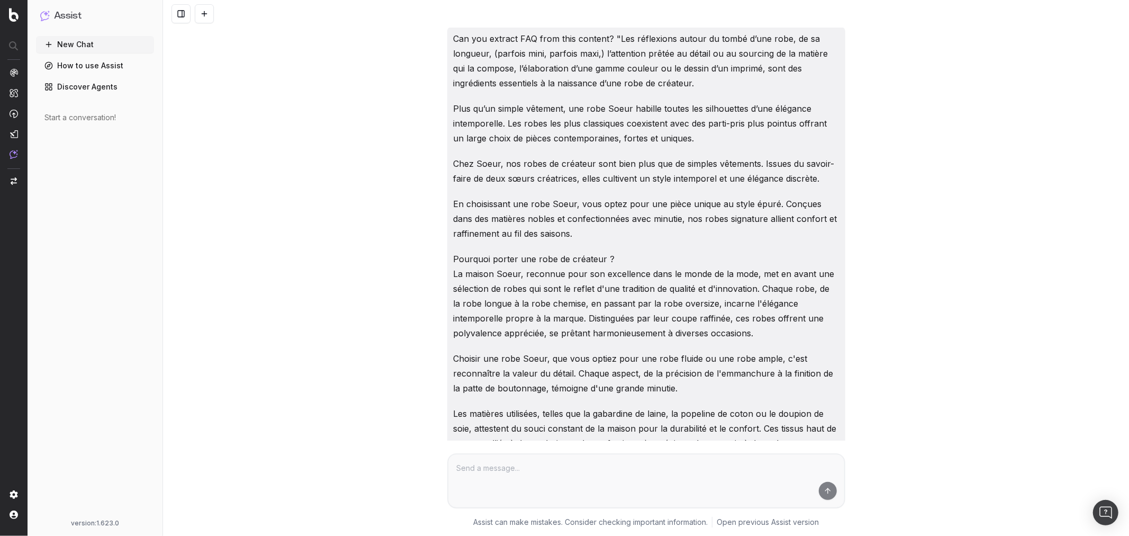
scroll to position [0, 0]
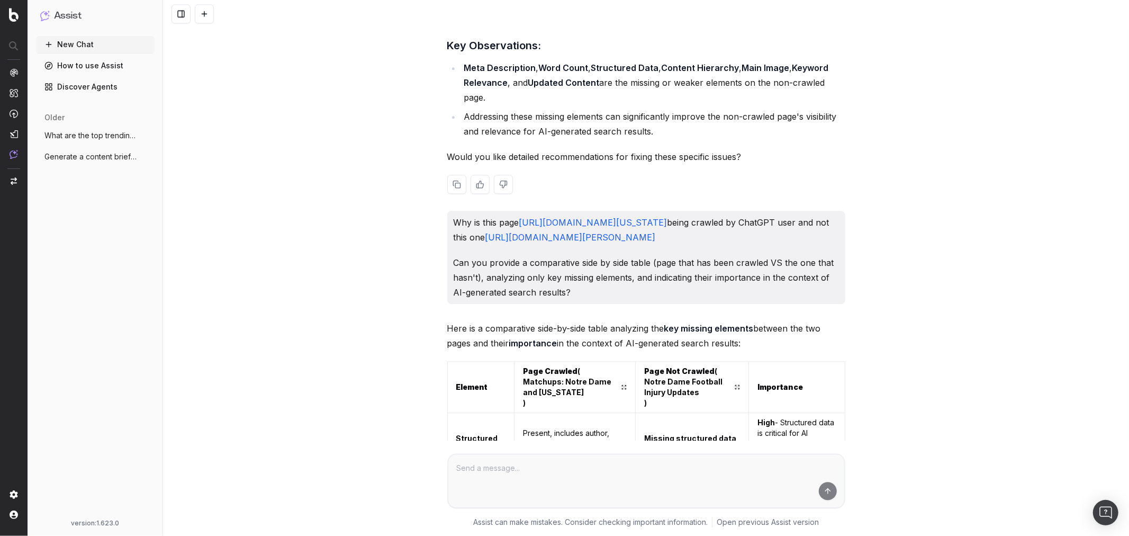
scroll to position [2294, 0]
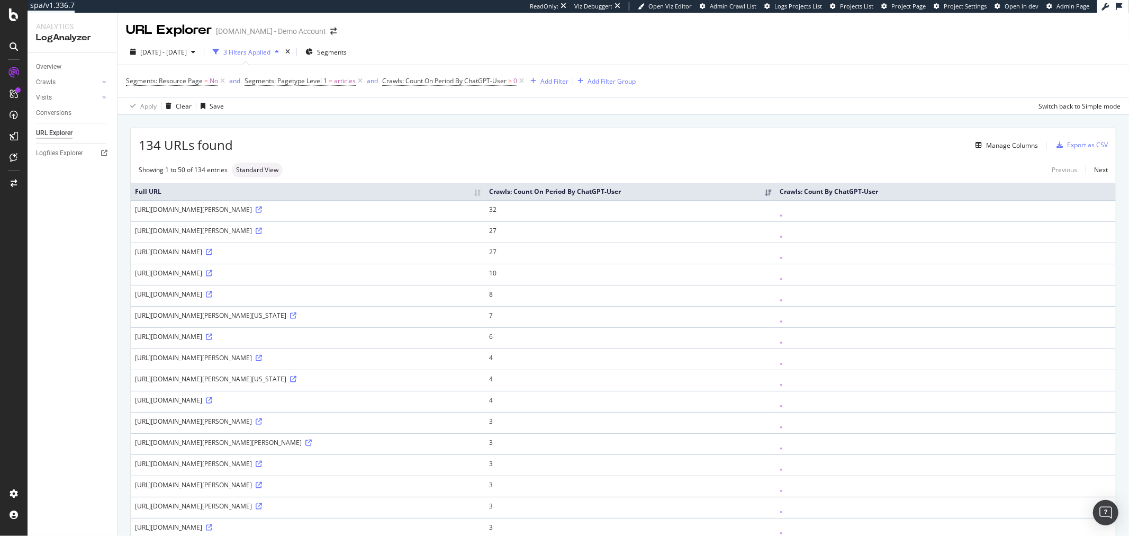
drag, startPoint x: 212, startPoint y: 211, endPoint x: 350, endPoint y: 214, distance: 138.7
click at [350, 214] on div "https://www.uhnd.com/football/2025/08/17/notre-dame-qb-battle-still-unsettled-a…" at bounding box center [308, 209] width 346 height 9
drag, startPoint x: 692, startPoint y: 212, endPoint x: 678, endPoint y: 212, distance: 14.3
click at [678, 212] on td "32" at bounding box center [630, 210] width 291 height 21
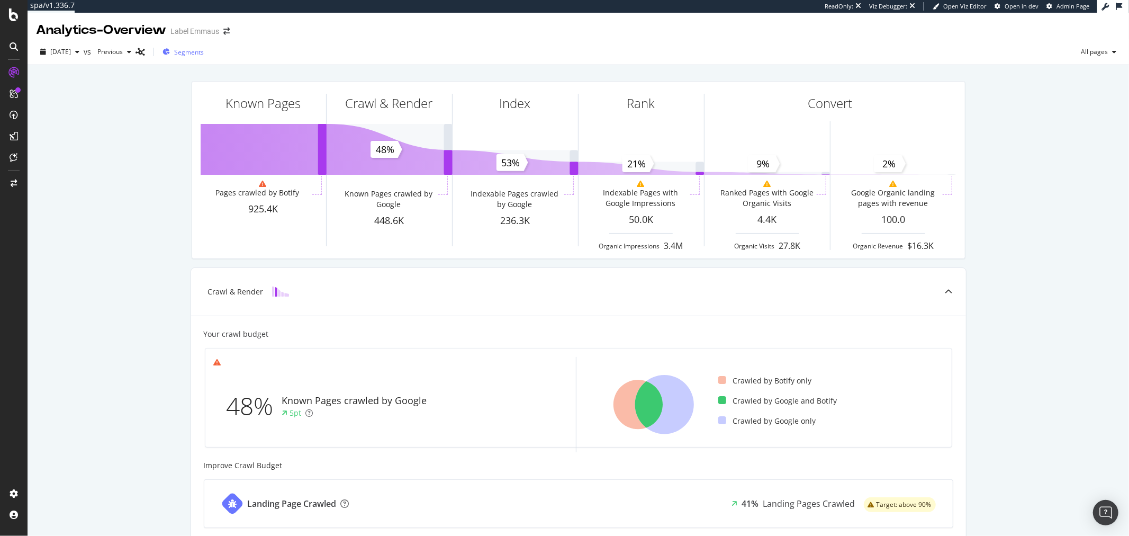
click at [196, 48] on span "Segments" at bounding box center [189, 52] width 30 height 9
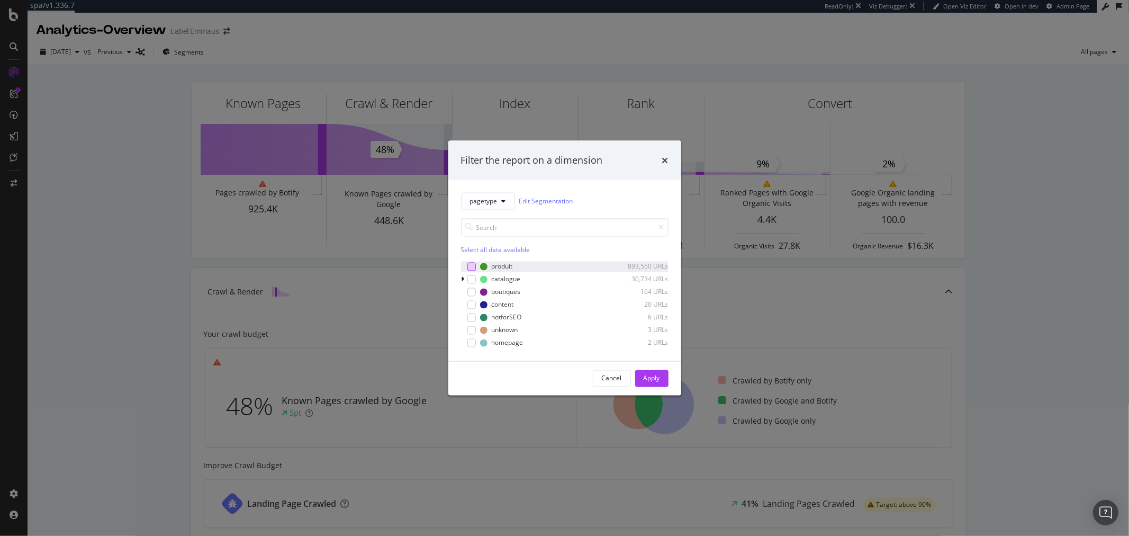
click at [471, 266] on div "modal" at bounding box center [471, 266] width 8 height 8
click at [657, 376] on div "Apply" at bounding box center [652, 378] width 16 height 9
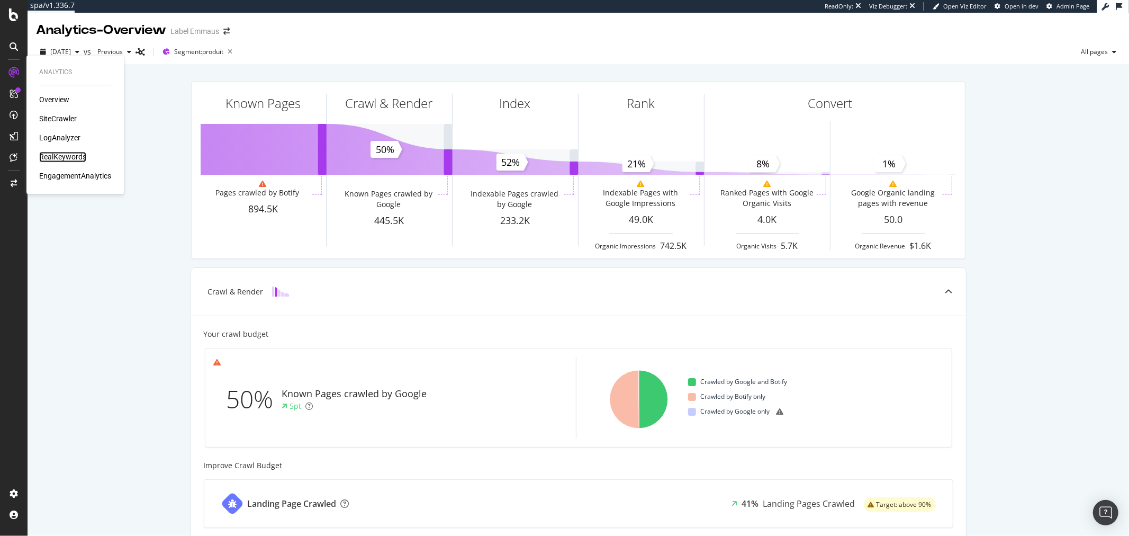
click at [66, 156] on div "RealKeywords" at bounding box center [62, 157] width 47 height 11
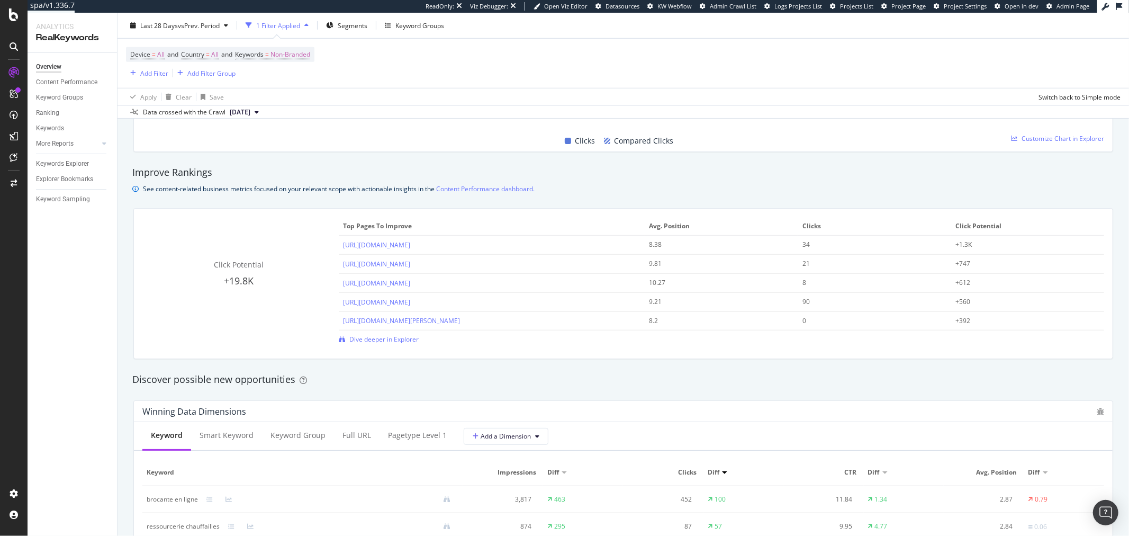
scroll to position [706, 0]
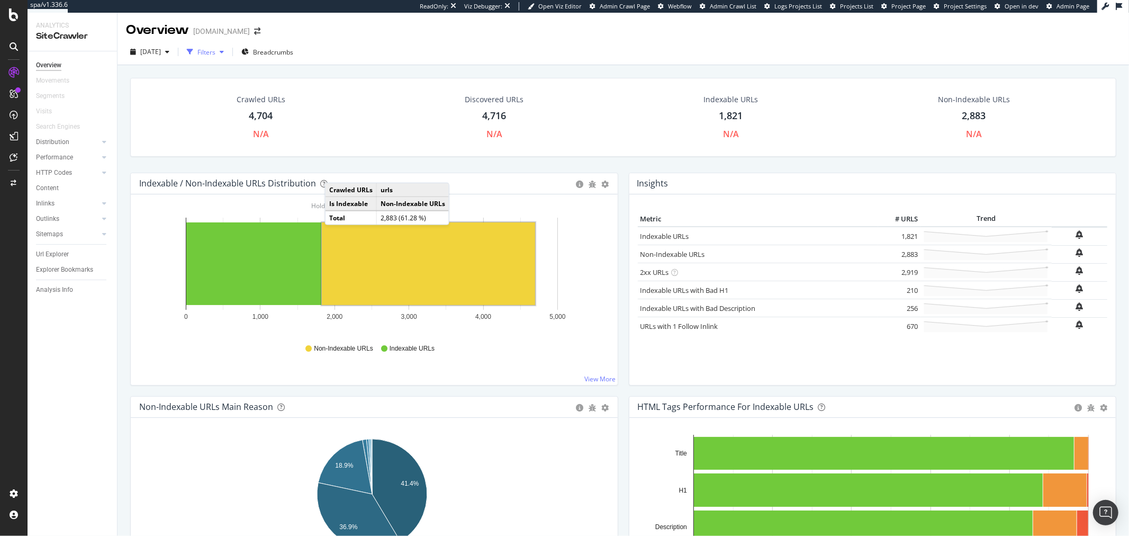
click at [217, 46] on div "Filters" at bounding box center [206, 52] width 46 height 16
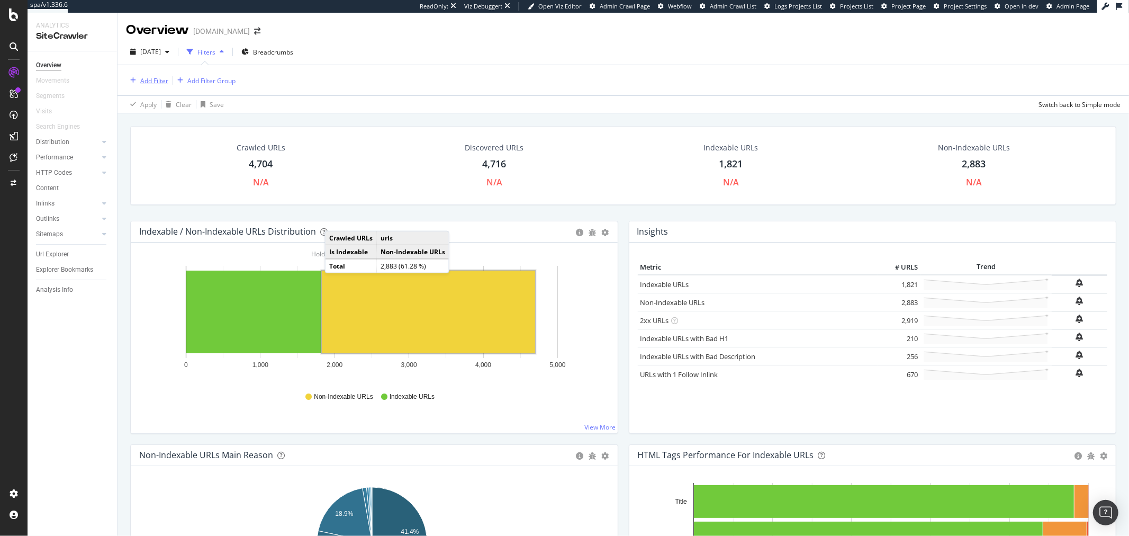
click at [155, 77] on div "Add Filter" at bounding box center [154, 80] width 28 height 9
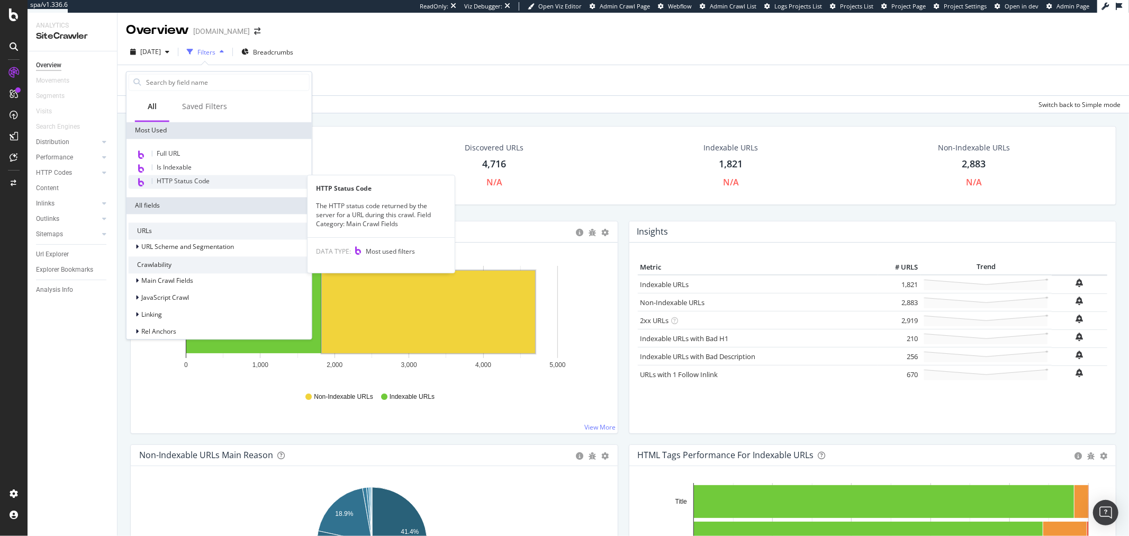
click at [180, 180] on span "HTTP Status Code" at bounding box center [183, 180] width 53 height 9
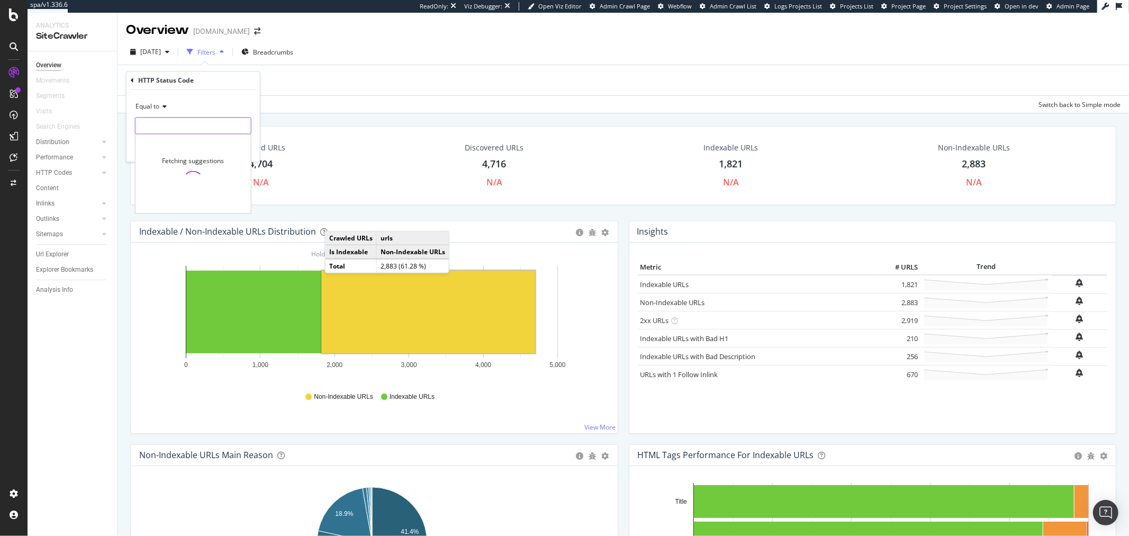
click at [206, 121] on input "number" at bounding box center [193, 126] width 116 height 17
click at [178, 154] on span "309" at bounding box center [177, 151] width 78 height 9
type input "309"
click at [158, 103] on span "Equal to" at bounding box center [148, 106] width 24 height 9
click at [167, 139] on span "Not Equal to" at bounding box center [158, 142] width 36 height 9
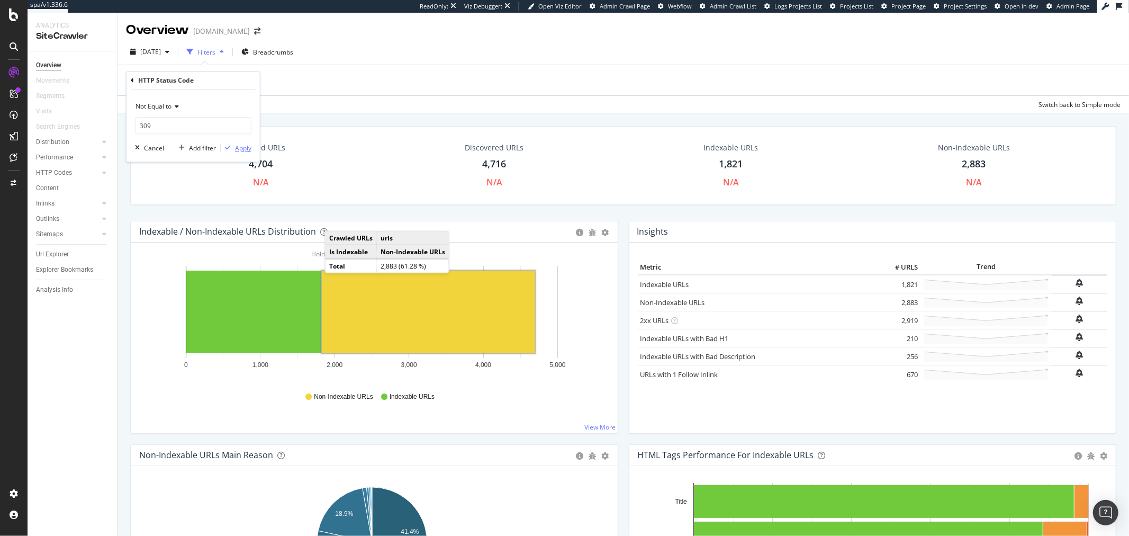
click at [246, 149] on div "Apply" at bounding box center [243, 147] width 16 height 9
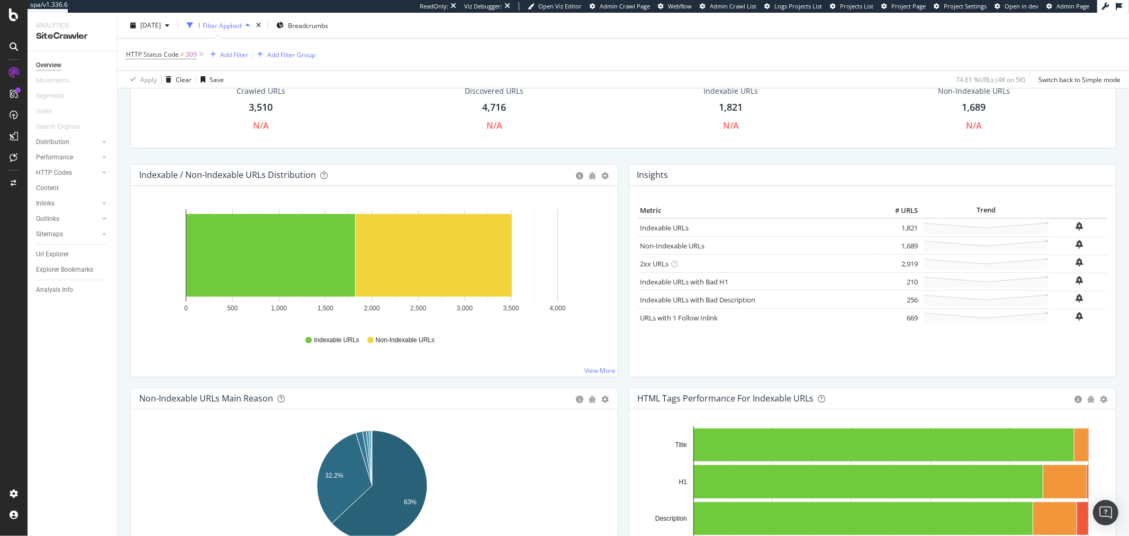
scroll to position [59, 0]
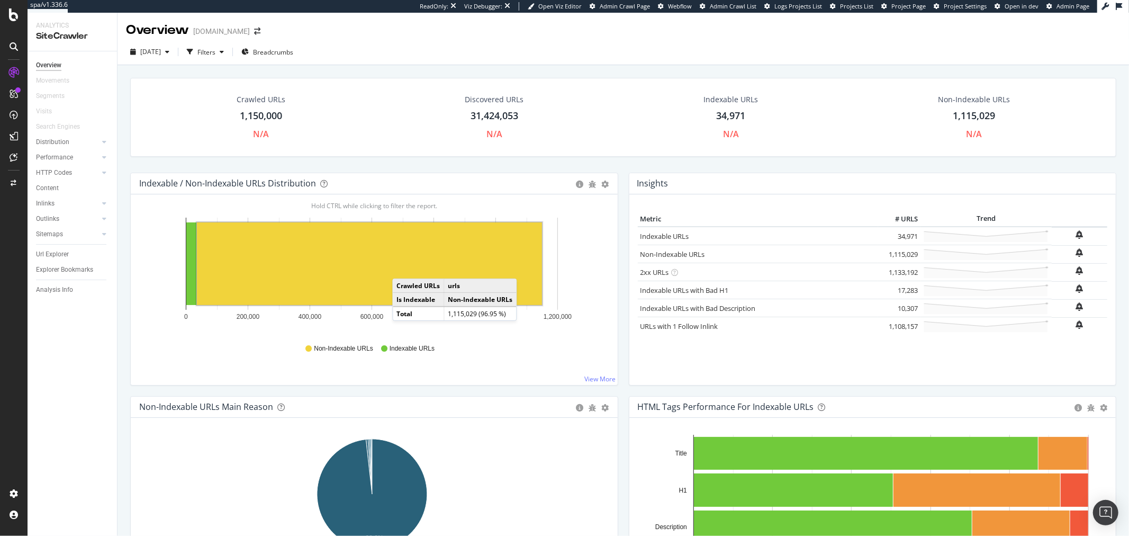
click at [403, 268] on rect "A chart." at bounding box center [369, 263] width 345 height 83
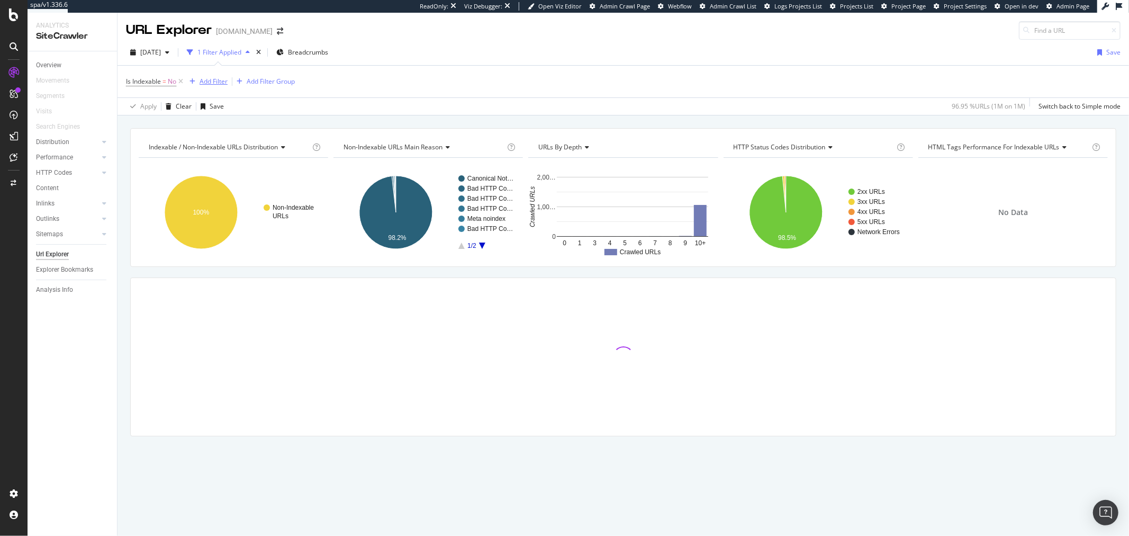
click at [213, 86] on div "Add Filter" at bounding box center [214, 81] width 28 height 9
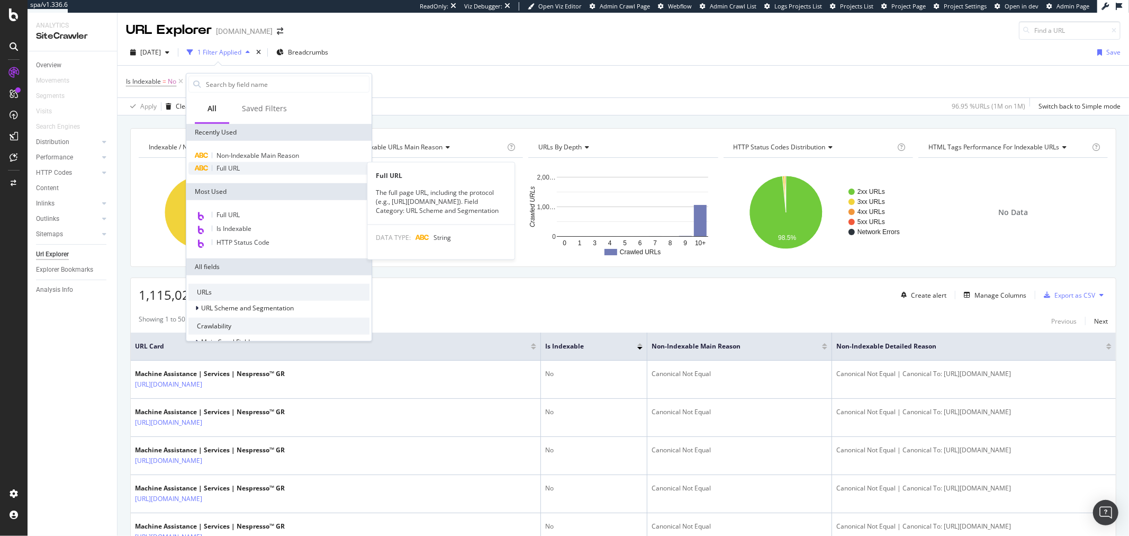
click at [246, 167] on div "Full URL" at bounding box center [278, 168] width 181 height 13
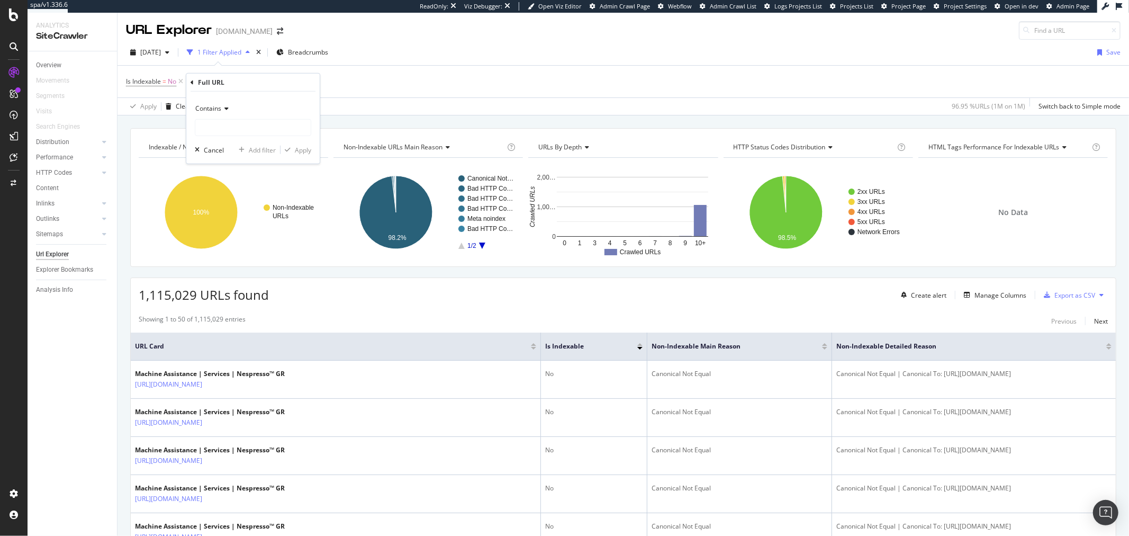
click at [235, 139] on div "Contains Cancel Add filter Apply" at bounding box center [252, 128] width 133 height 72
click at [244, 129] on input "text" at bounding box center [252, 127] width 115 height 17
type input "?"
click at [214, 111] on span "Contains" at bounding box center [208, 108] width 26 height 9
click at [253, 226] on div "Doesn't contain" at bounding box center [253, 227] width 113 height 14
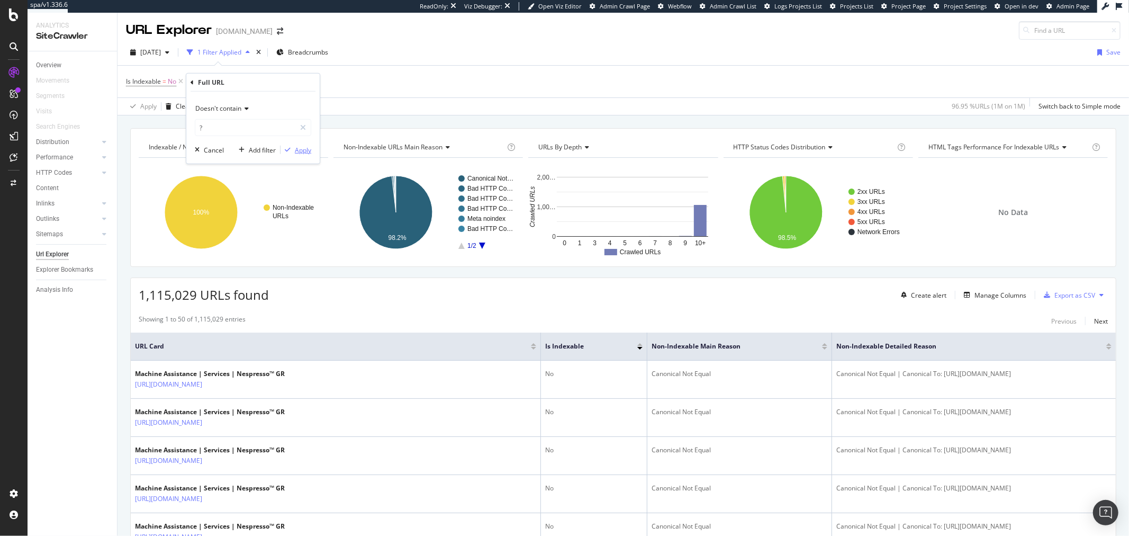
click at [301, 147] on div "Apply" at bounding box center [303, 149] width 16 height 9
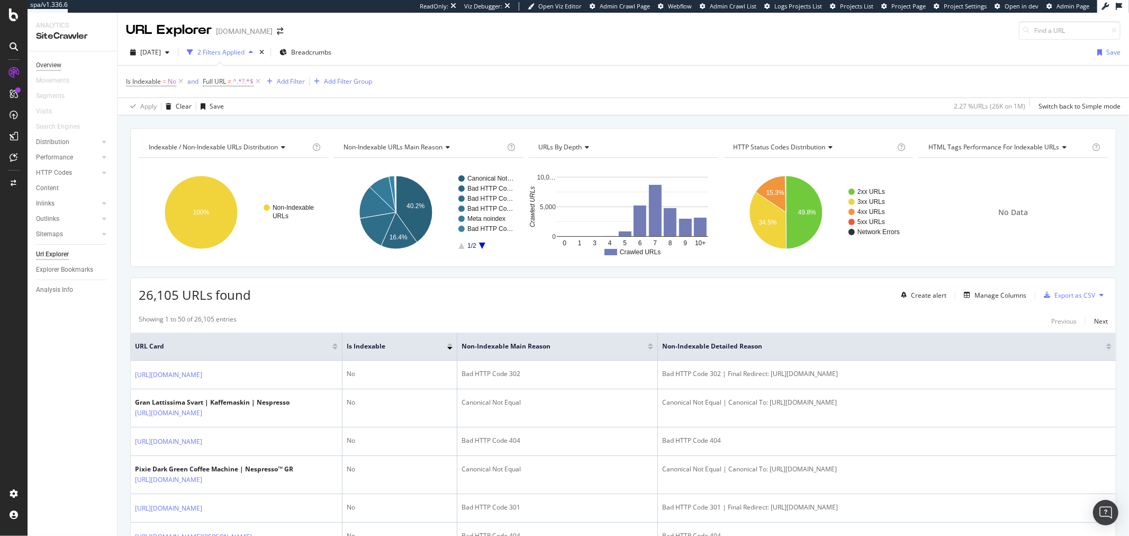
click at [52, 68] on div "Overview" at bounding box center [48, 65] width 25 height 11
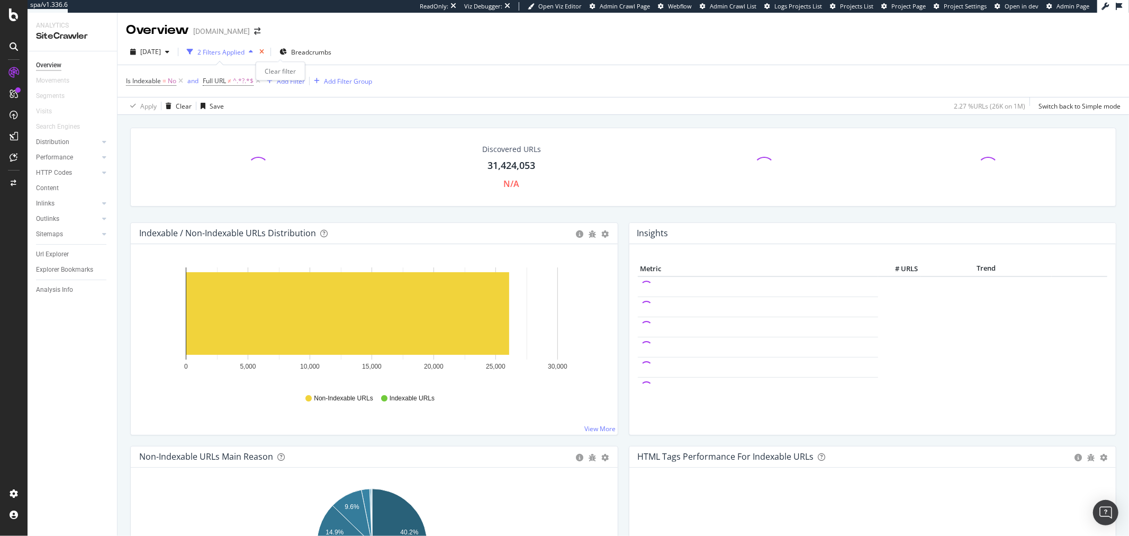
click at [264, 54] on icon "times" at bounding box center [261, 52] width 5 height 6
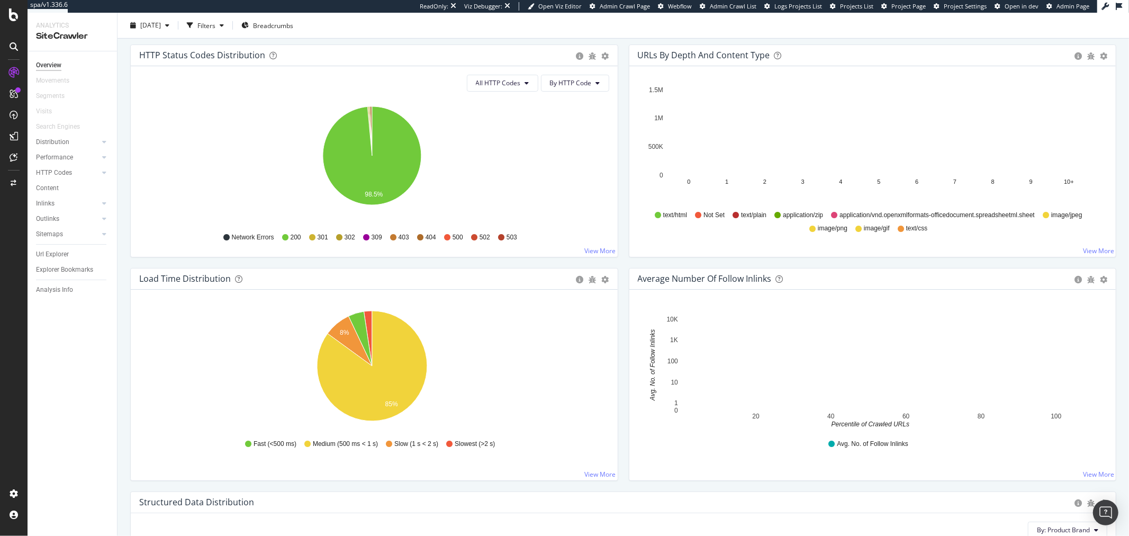
scroll to position [588, 0]
